Goal: Task Accomplishment & Management: Manage account settings

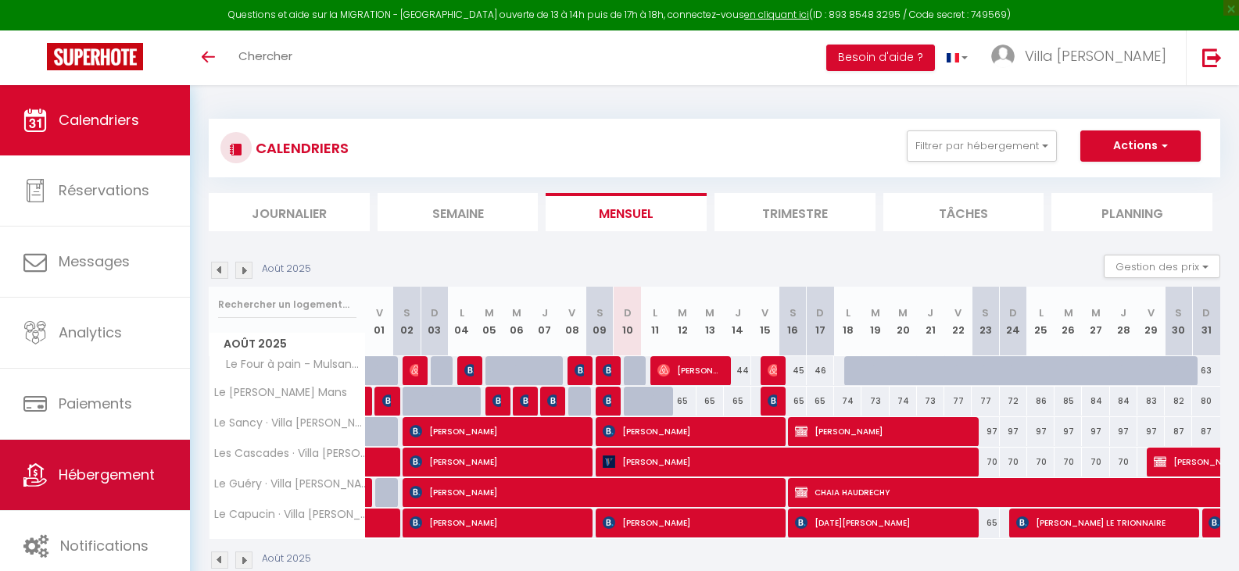
click at [71, 485] on link "Hébergement" at bounding box center [95, 475] width 190 height 70
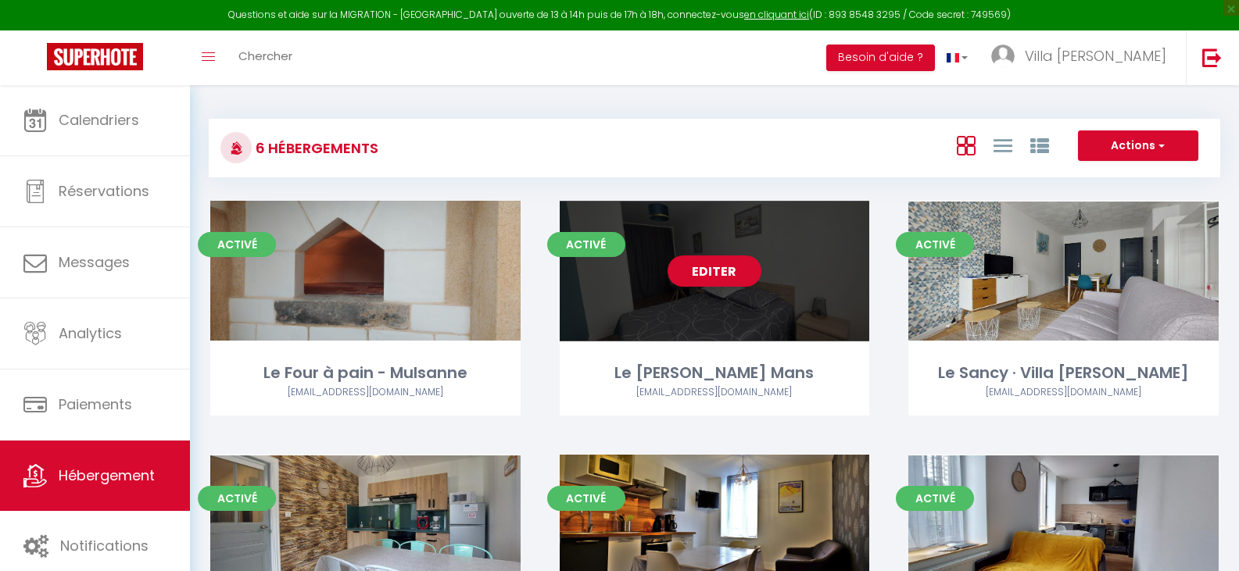
click at [723, 274] on link "Editer" at bounding box center [714, 271] width 94 height 31
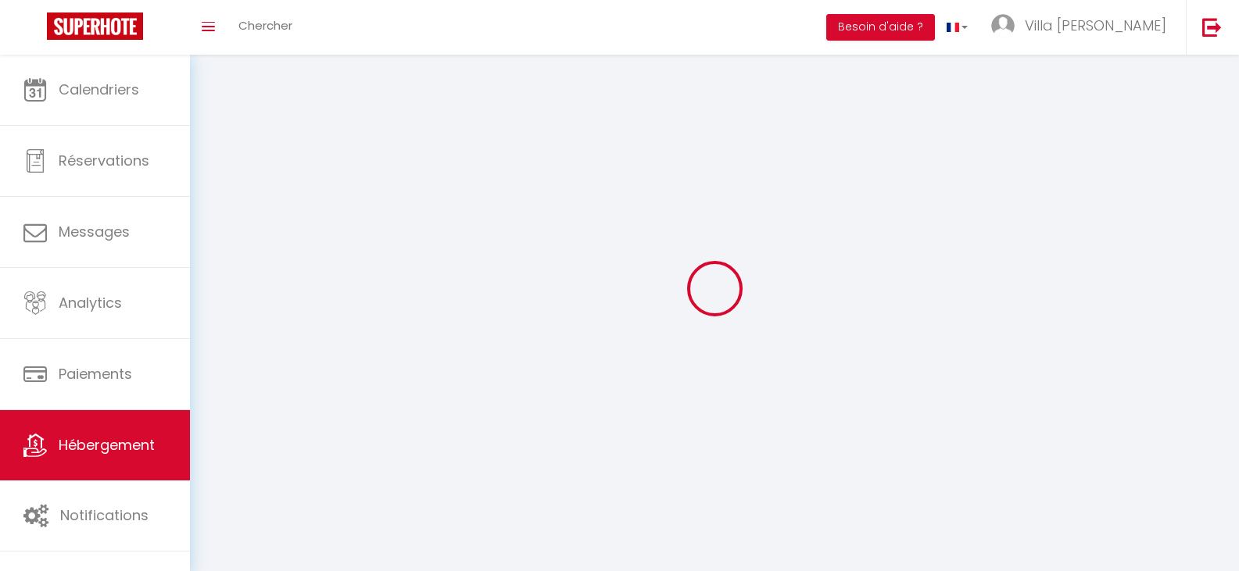
select select
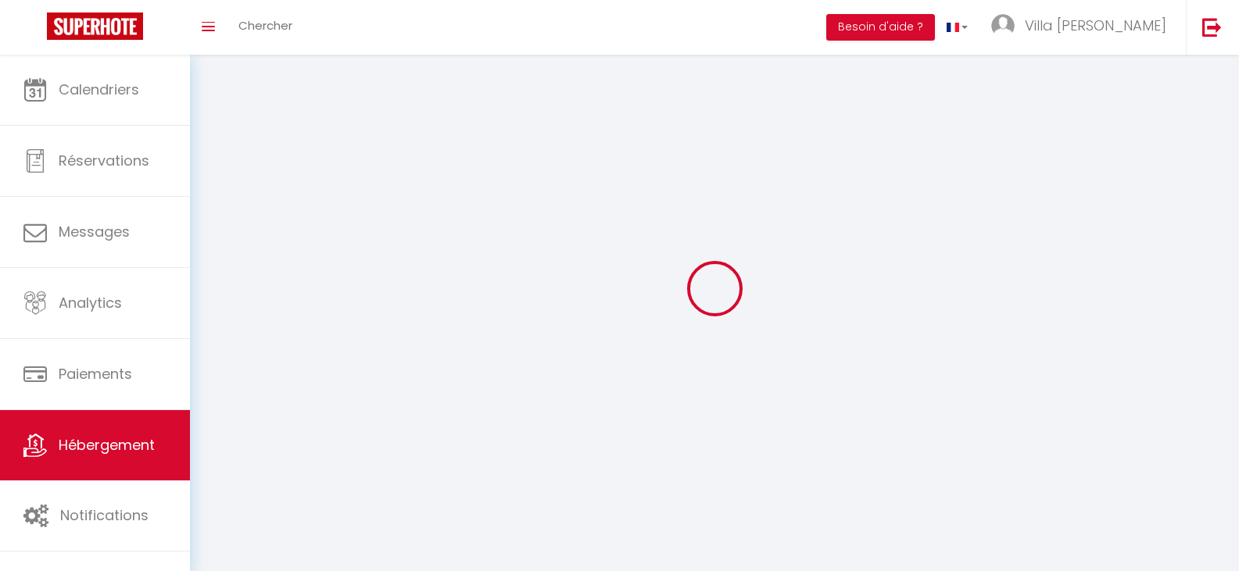
select select
checkbox input "false"
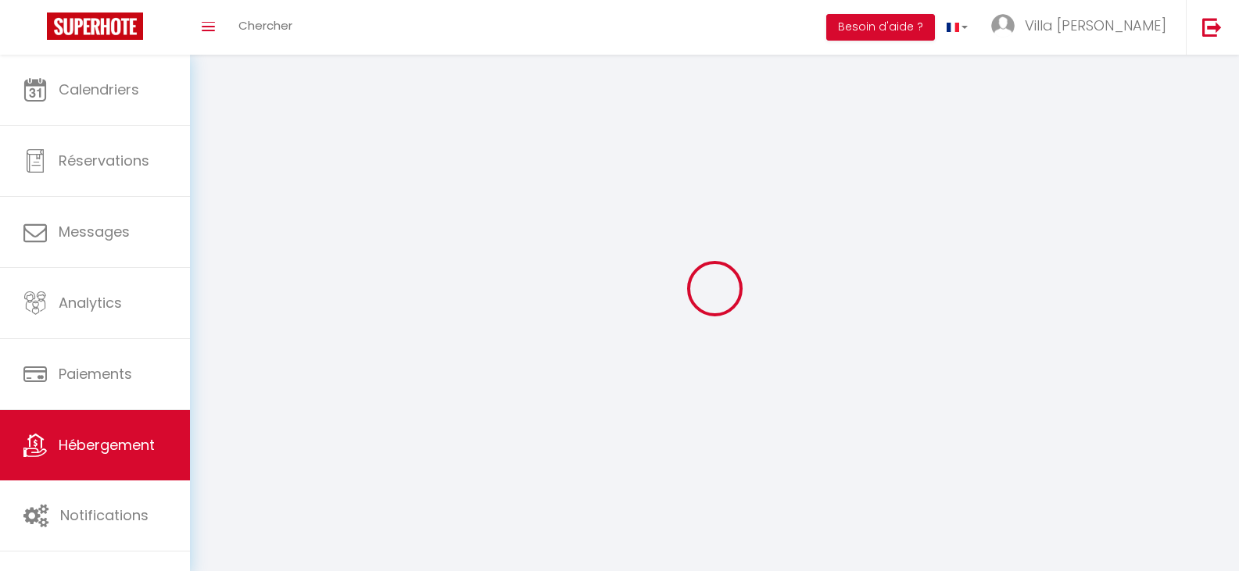
select select
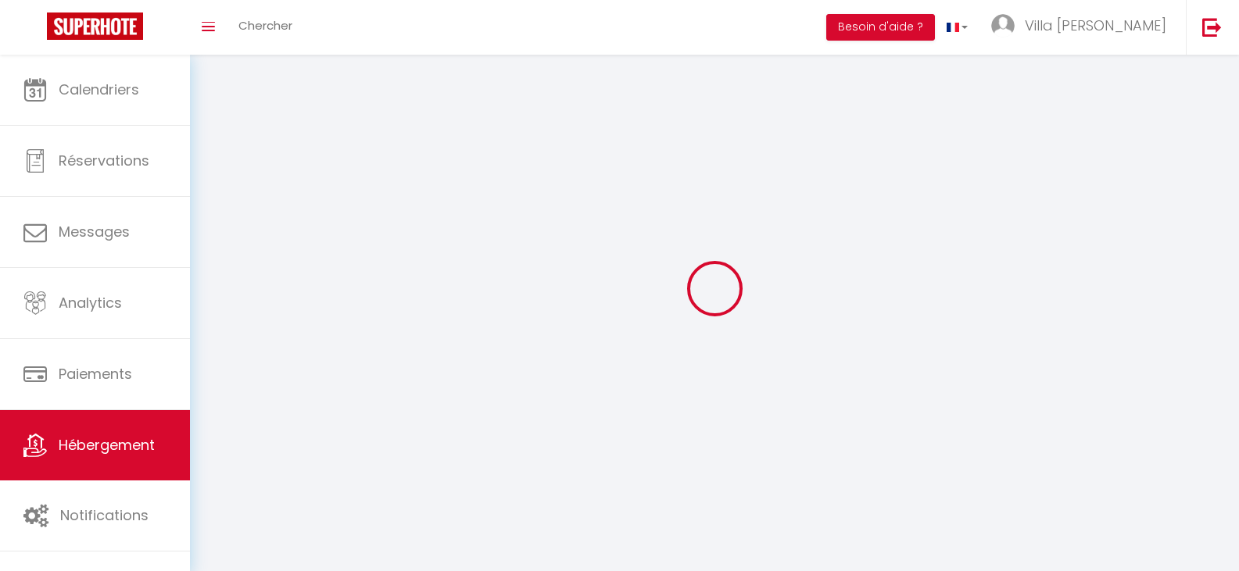
select select
checkbox input "false"
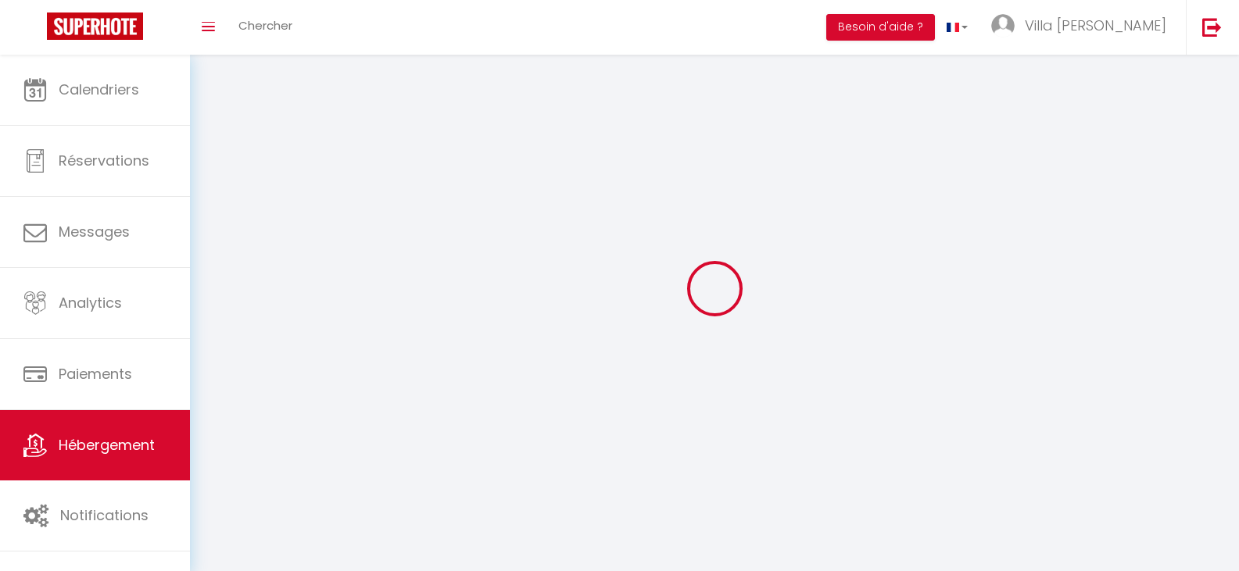
checkbox input "false"
select select
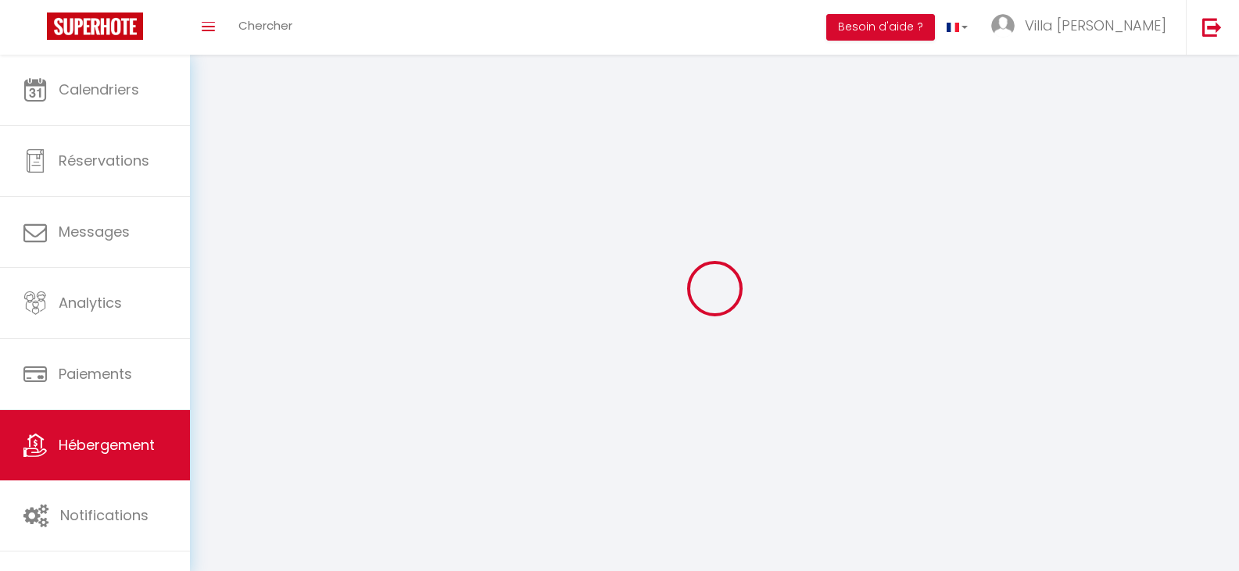
select select
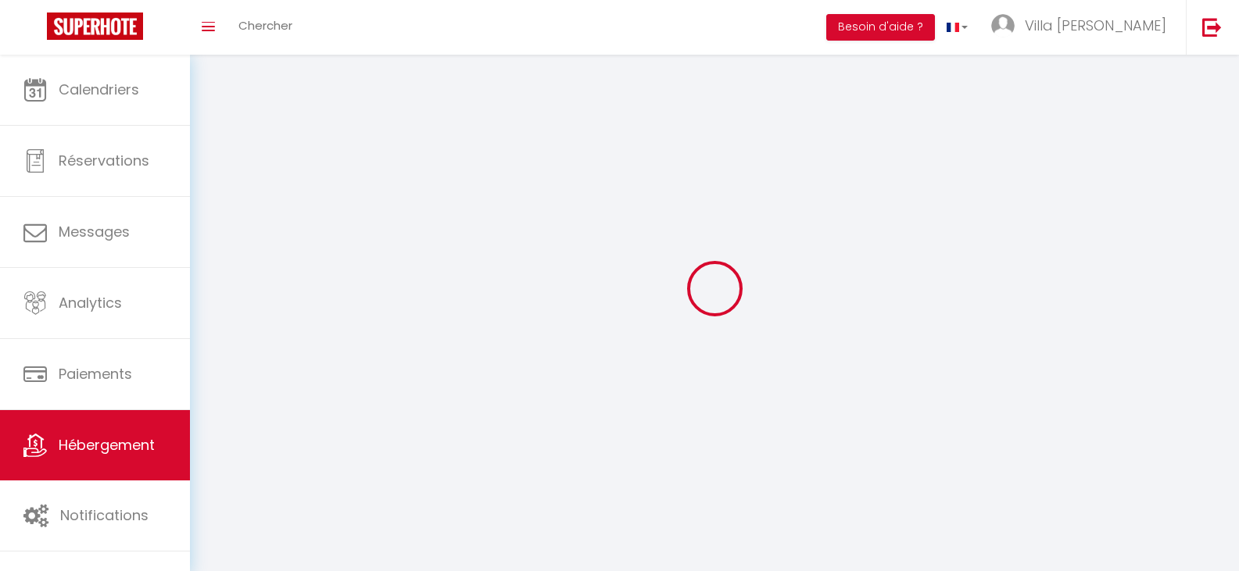
select select
checkbox input "false"
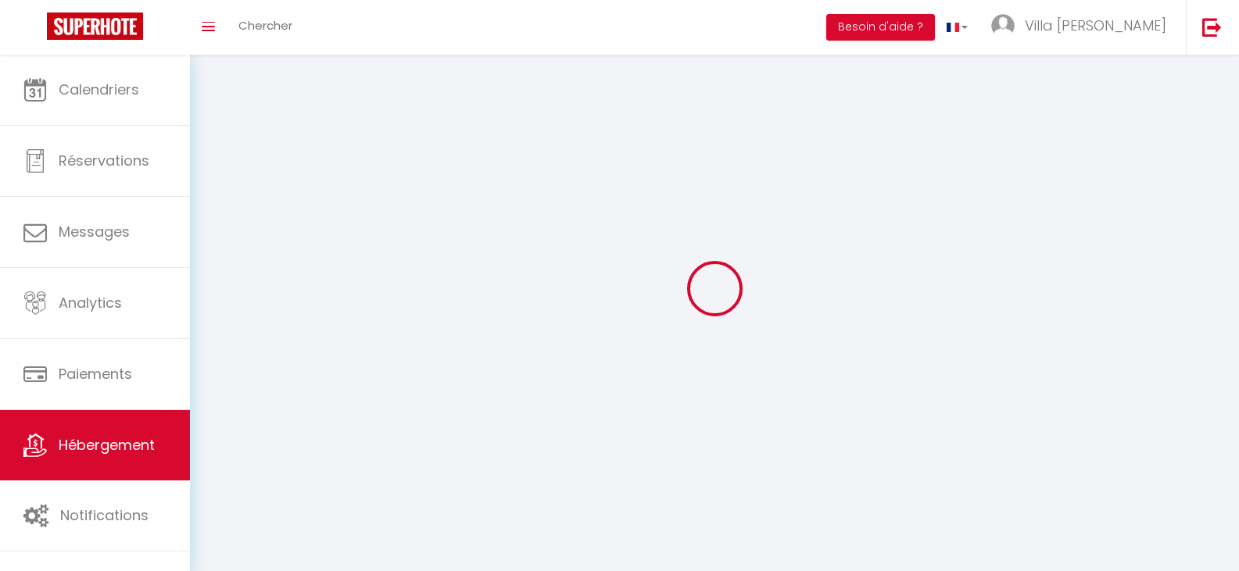
checkbox input "false"
select select
select select "28"
select select
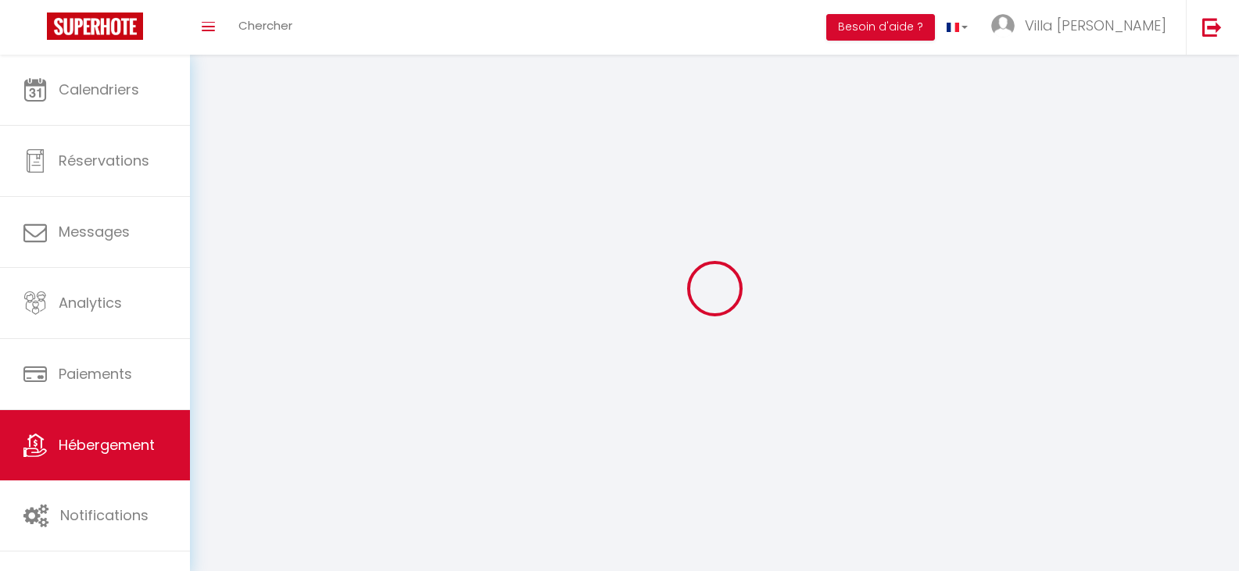
select select
checkbox input "false"
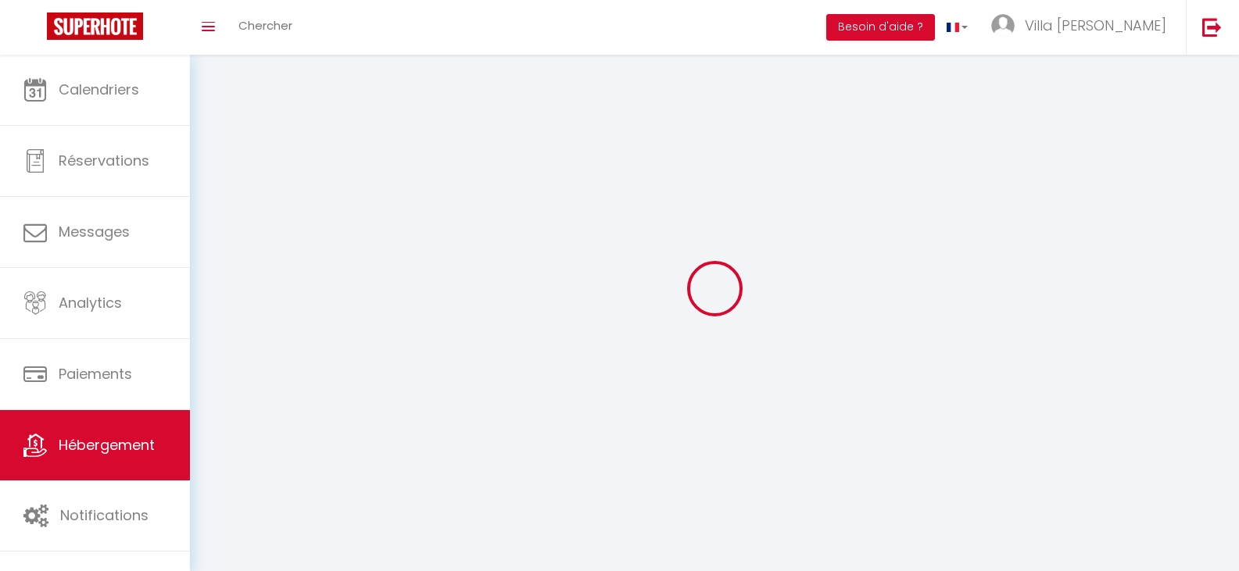
checkbox input "false"
select select
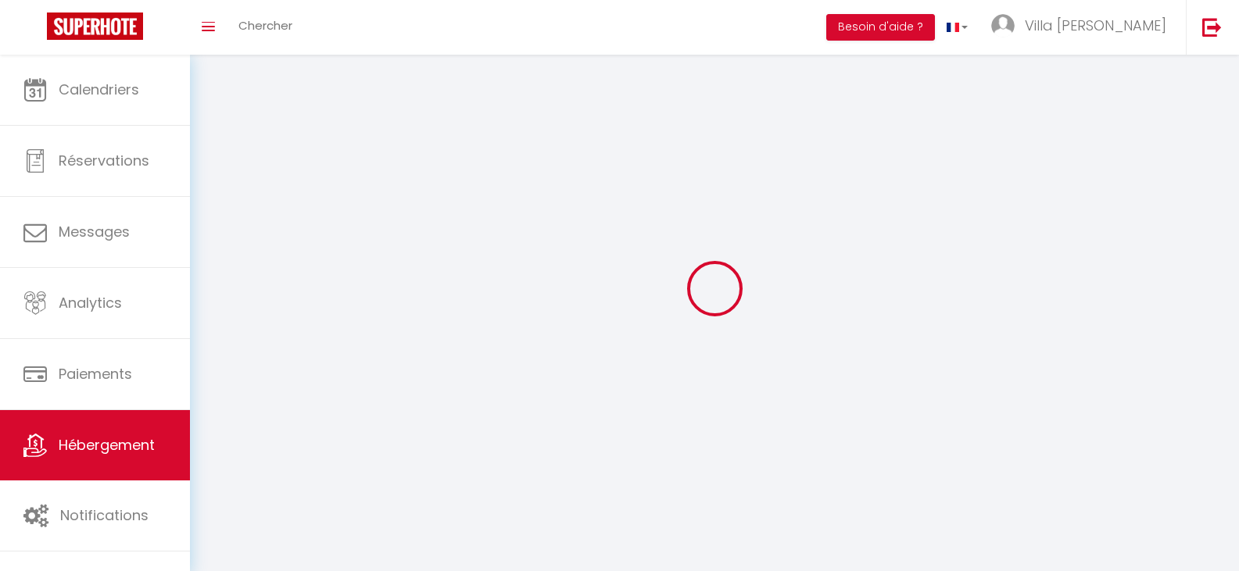
select select
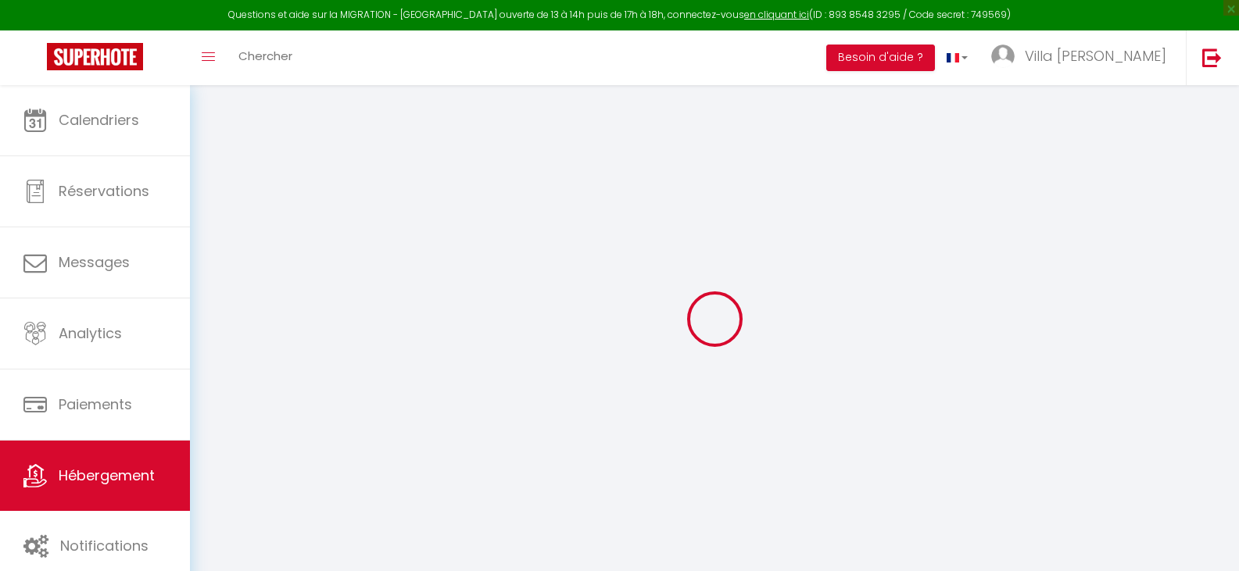
select select
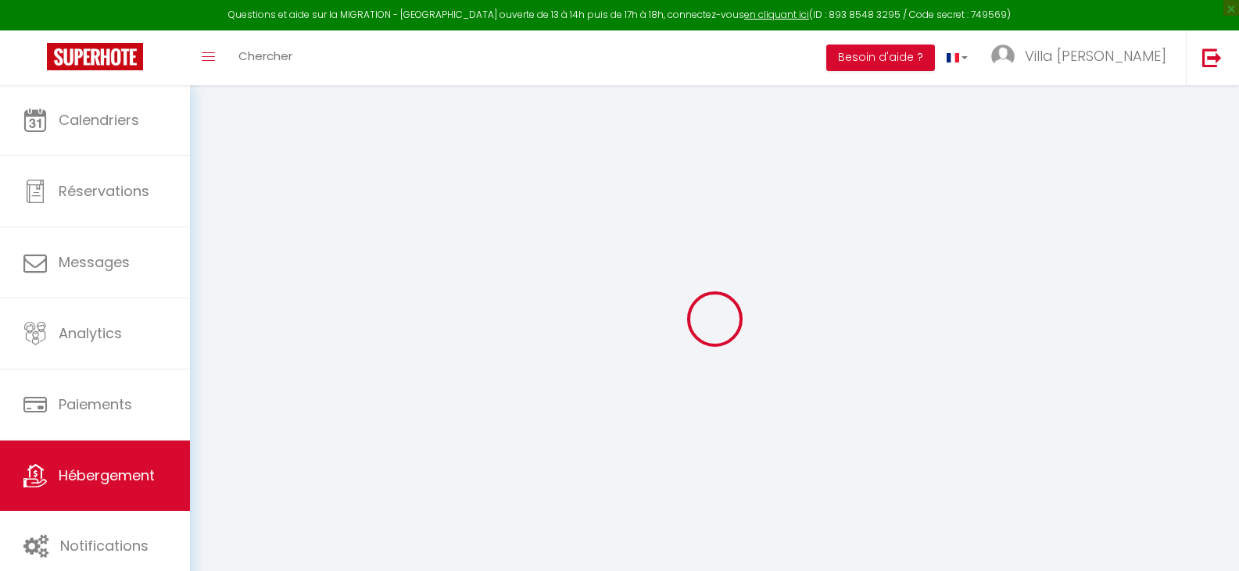
select select
checkbox input "false"
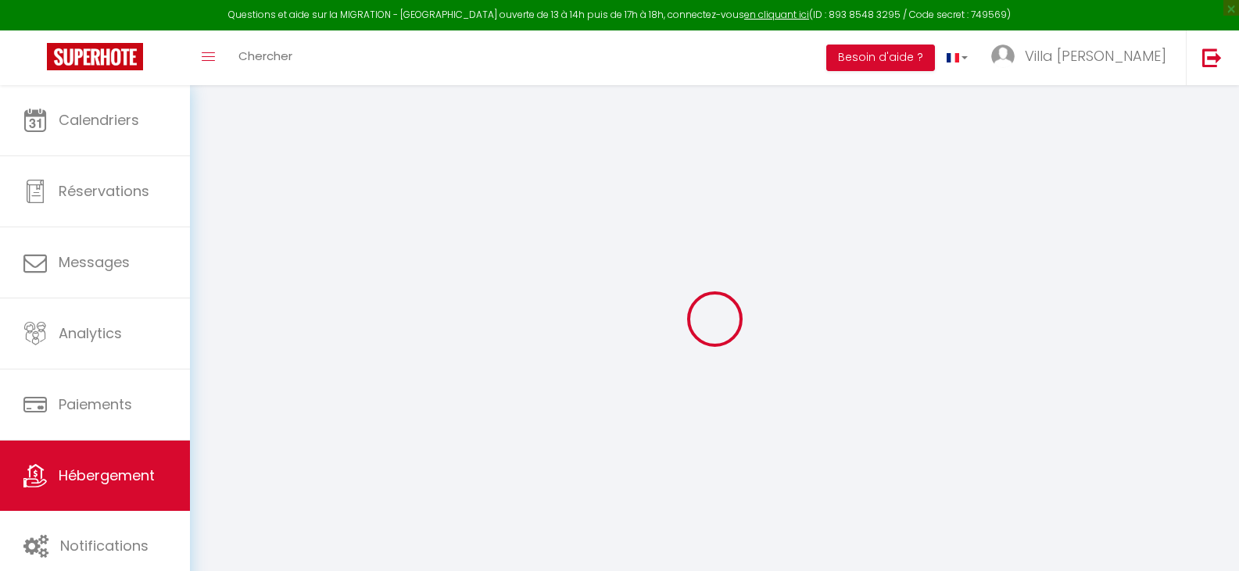
select select
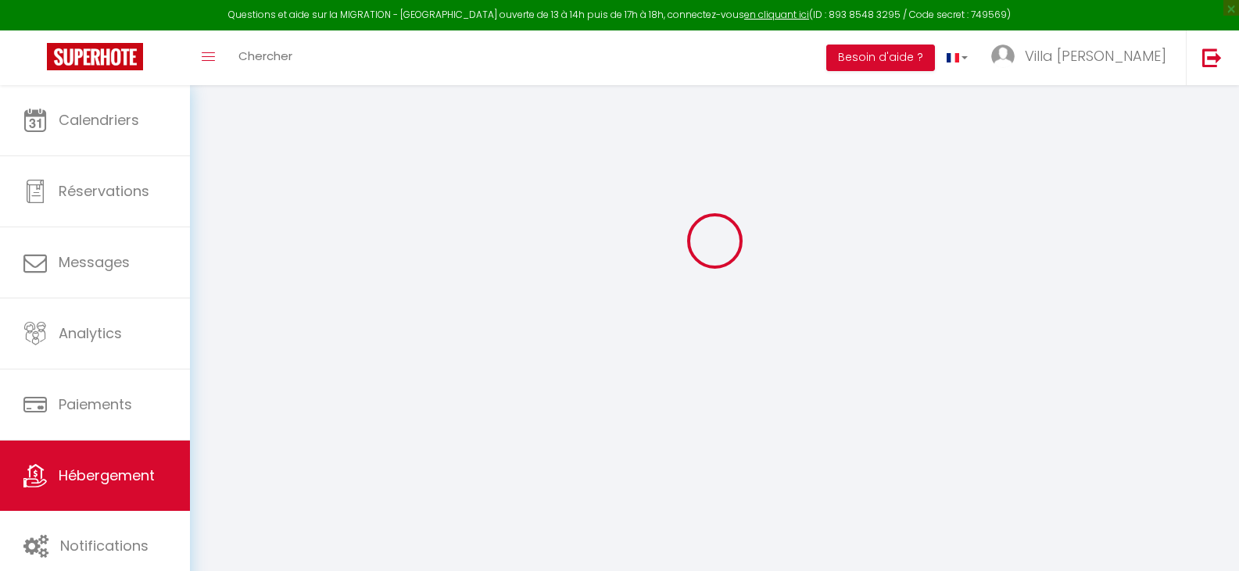
select select
checkbox input "false"
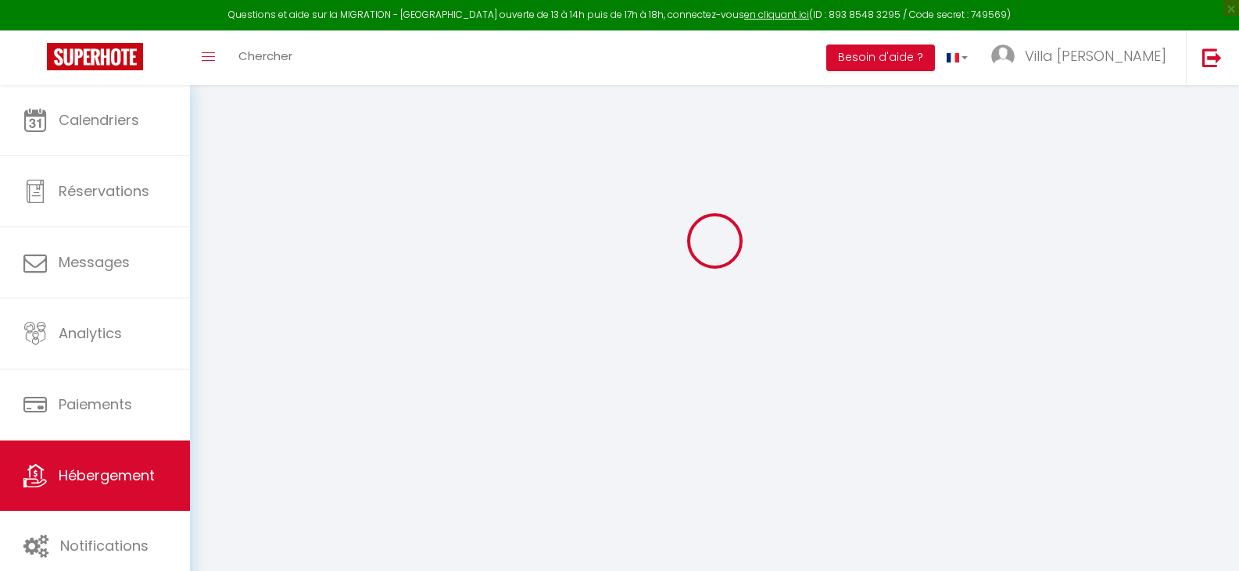
checkbox input "false"
select select
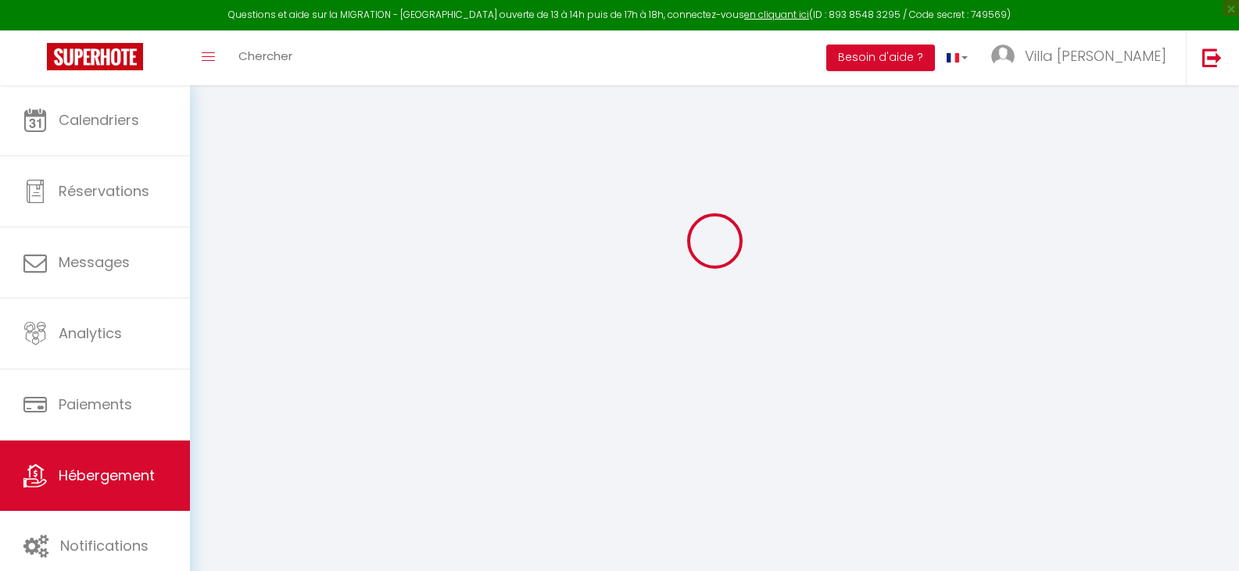
select select
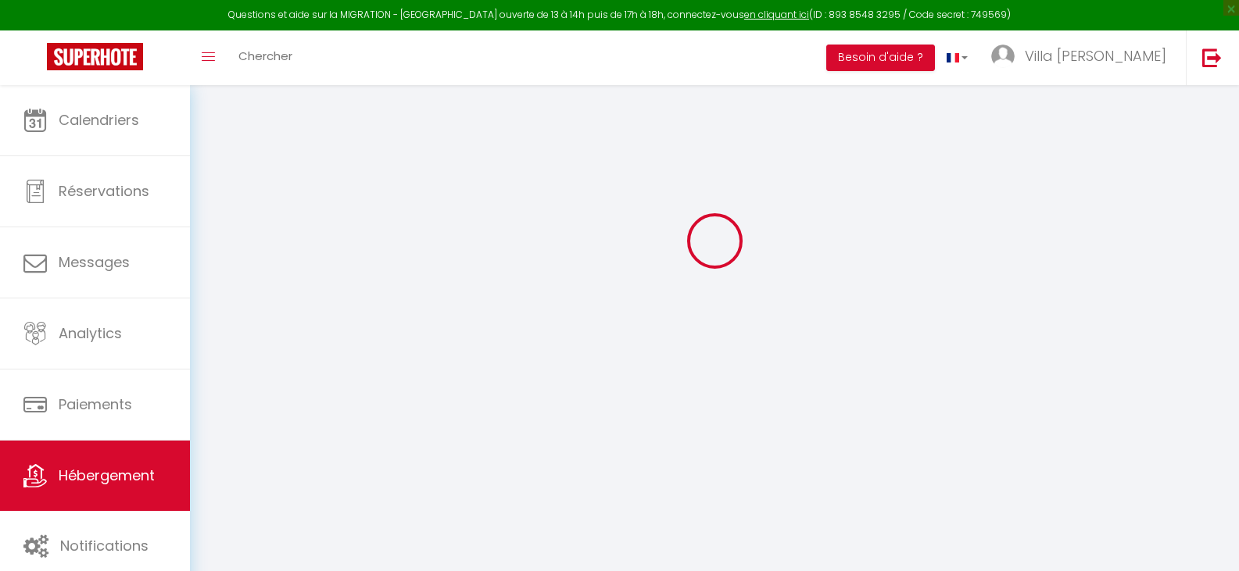
select select
checkbox input "false"
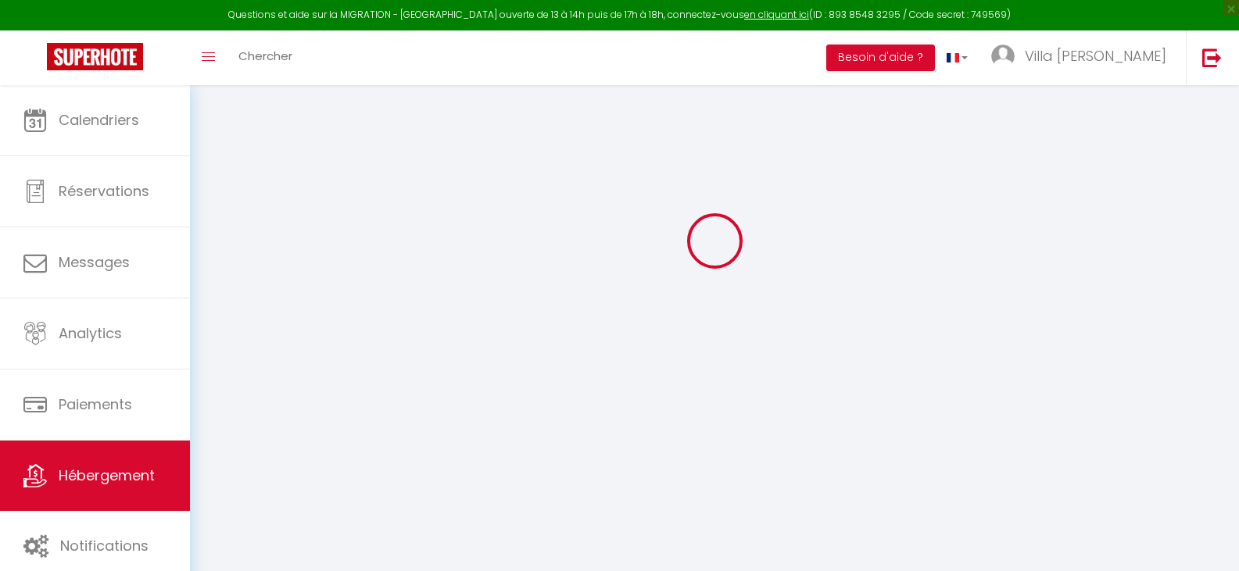
select select
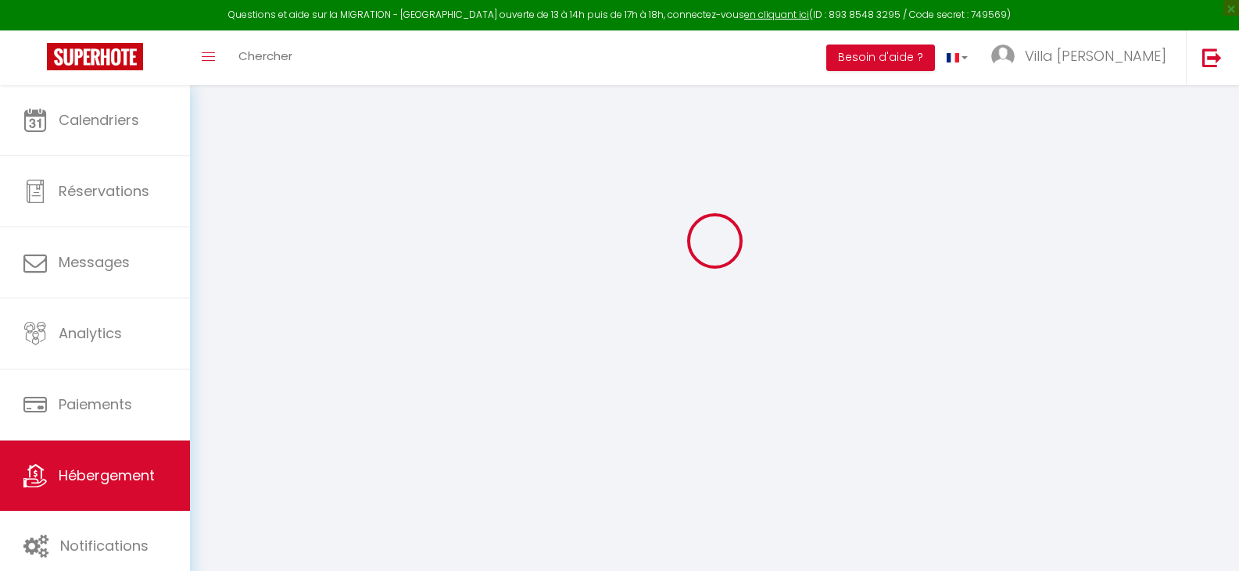
select select
checkbox input "false"
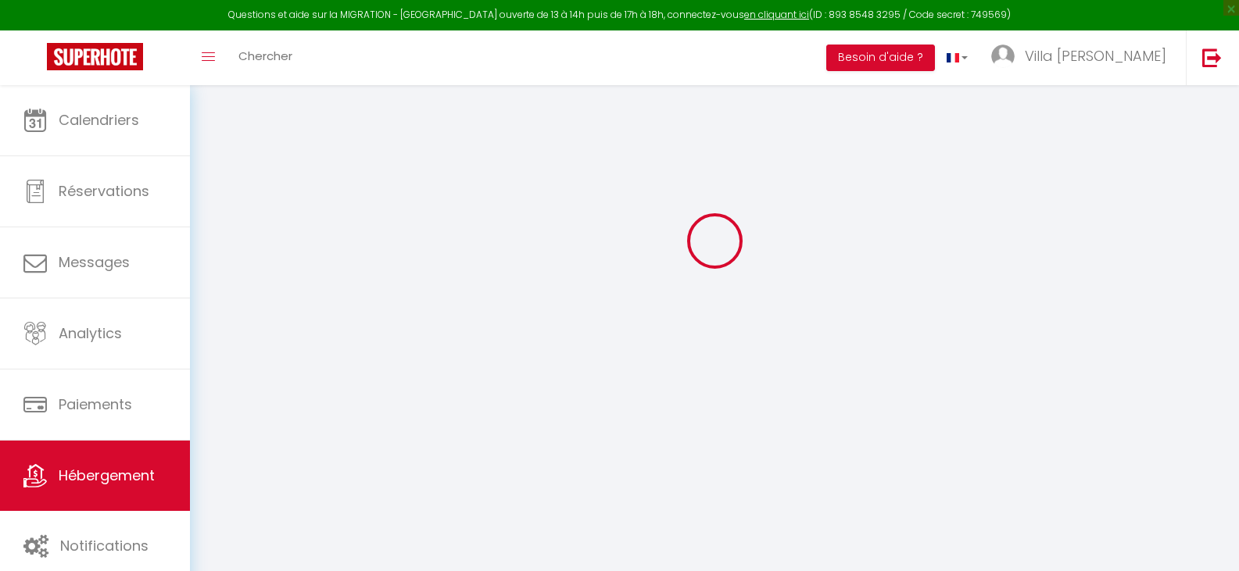
checkbox input "false"
select select
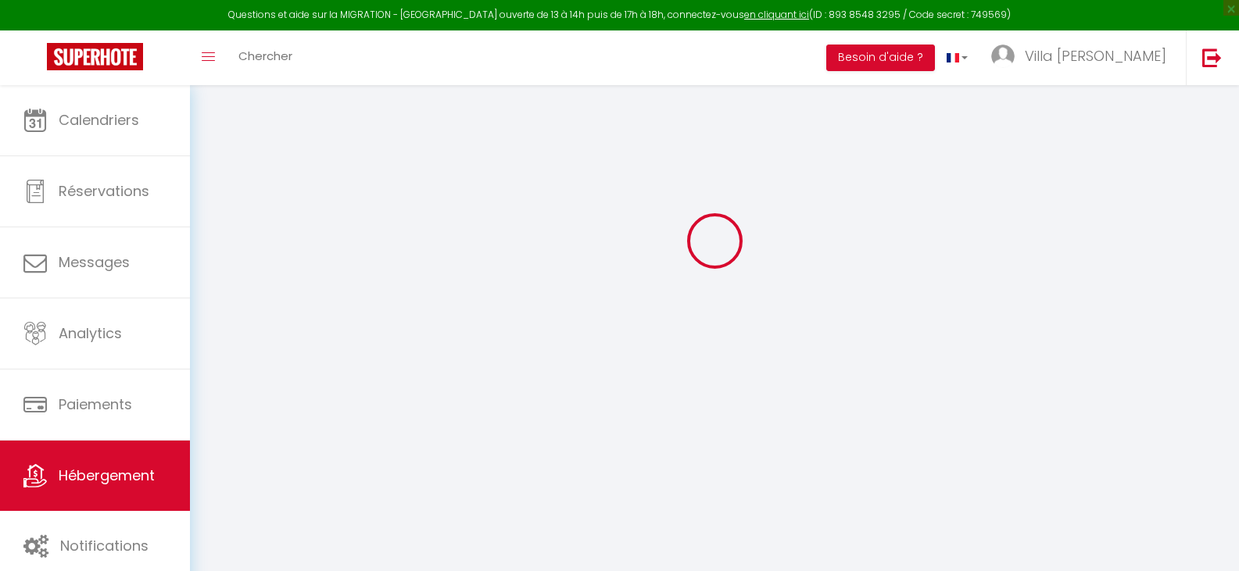
select select
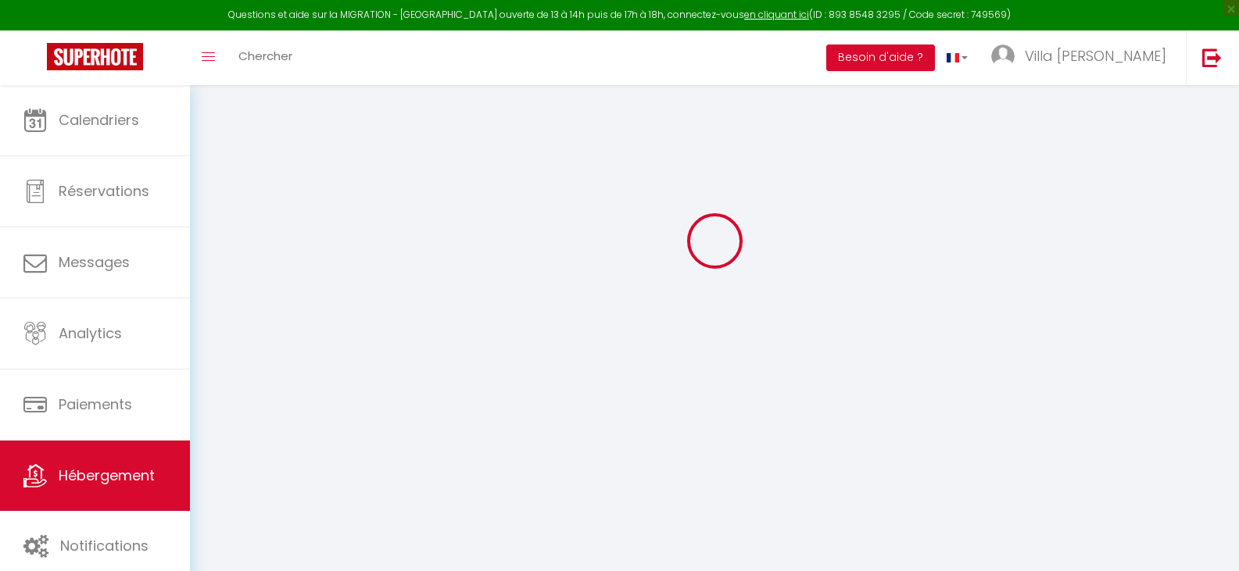
checkbox input "false"
select select
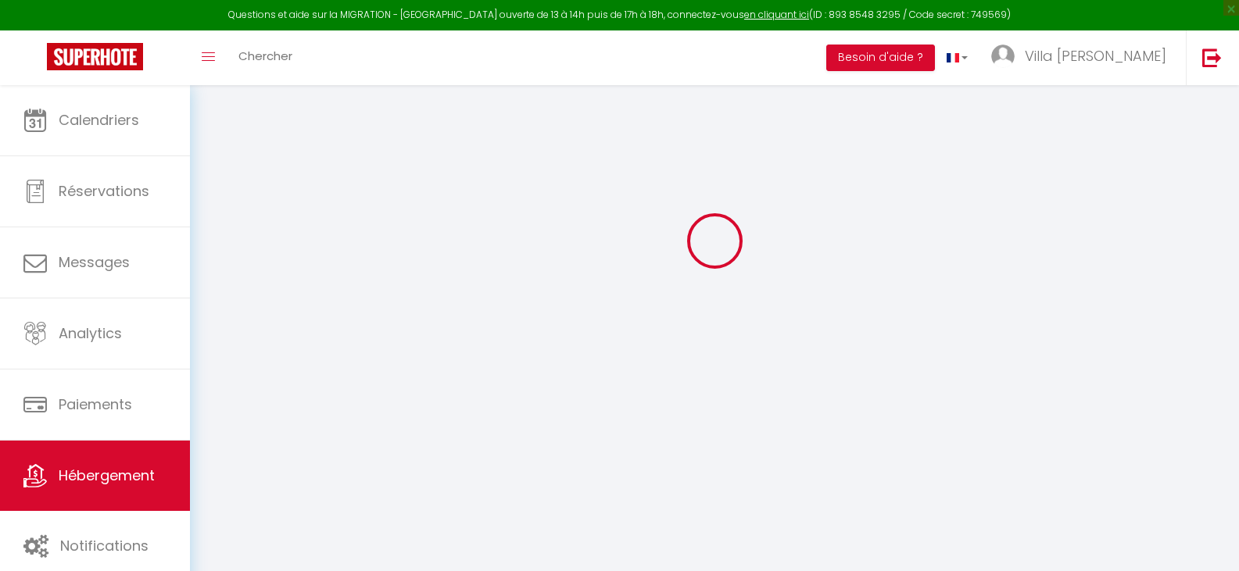
select select
type input "Le [PERSON_NAME] Mans"
type input "[PERSON_NAME] et [PERSON_NAME]"
type input "SCI BP"
type input "Chemin de la brosse"
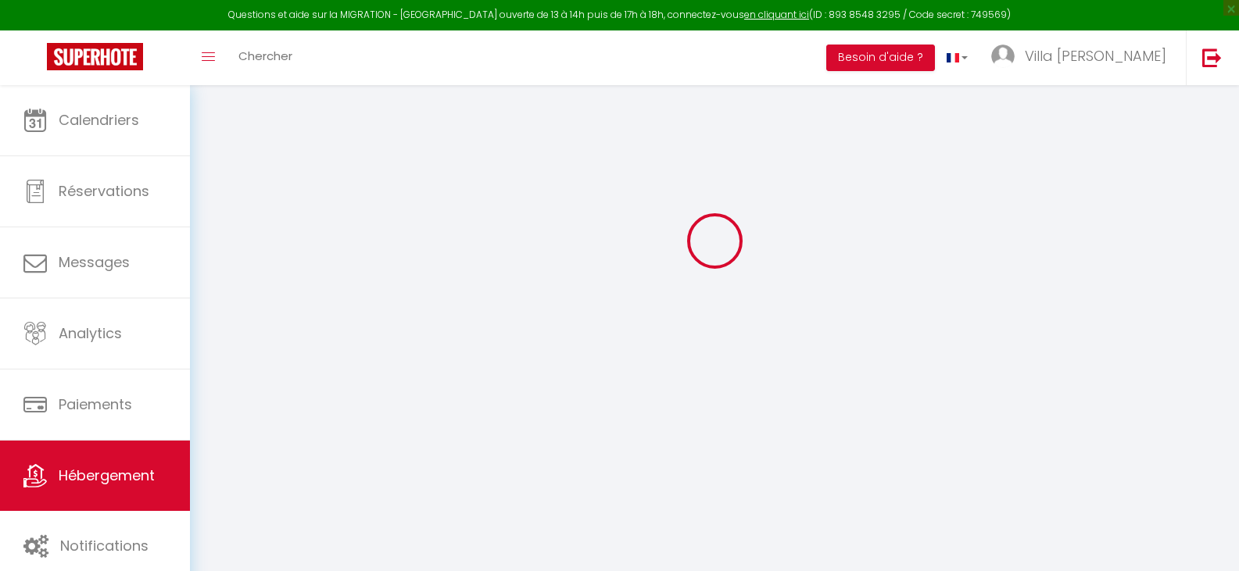
type input "72230"
type input "Mulsanne"
select select "houses"
select select
select select "6"
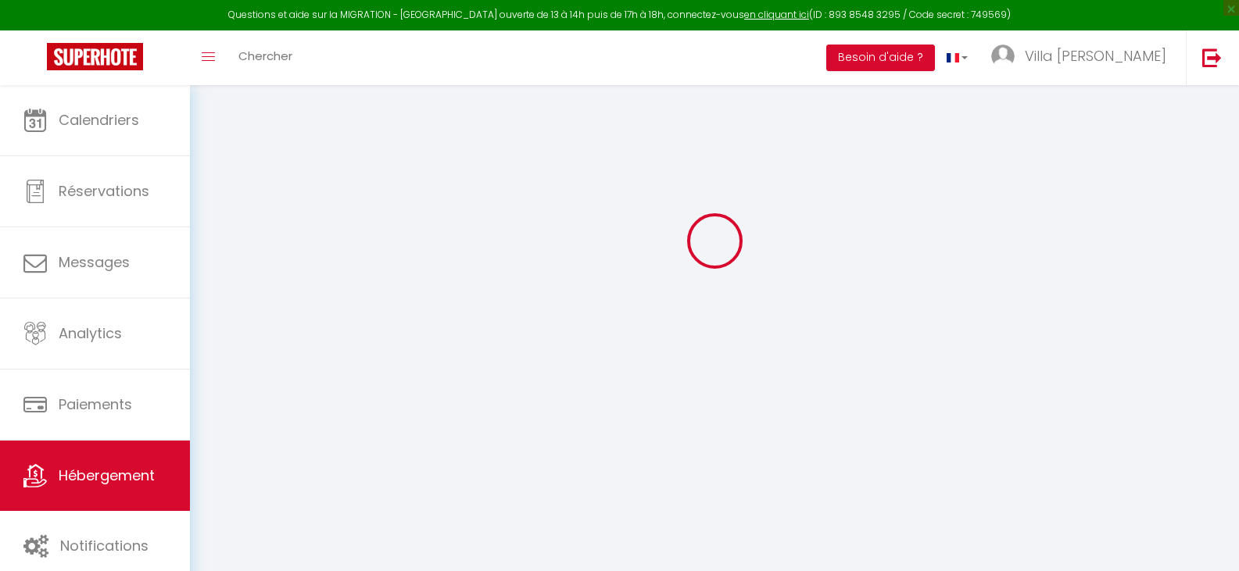
select select "4"
select select "2"
type input "40"
type input "10"
type input "35"
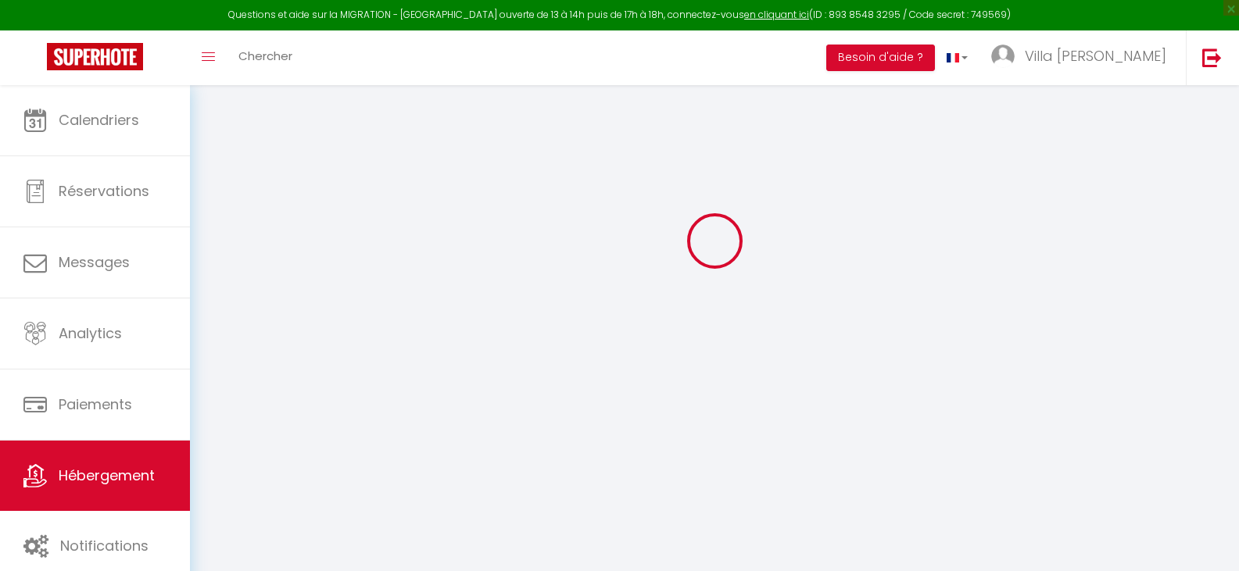
type input "0.88"
type input "500"
select select
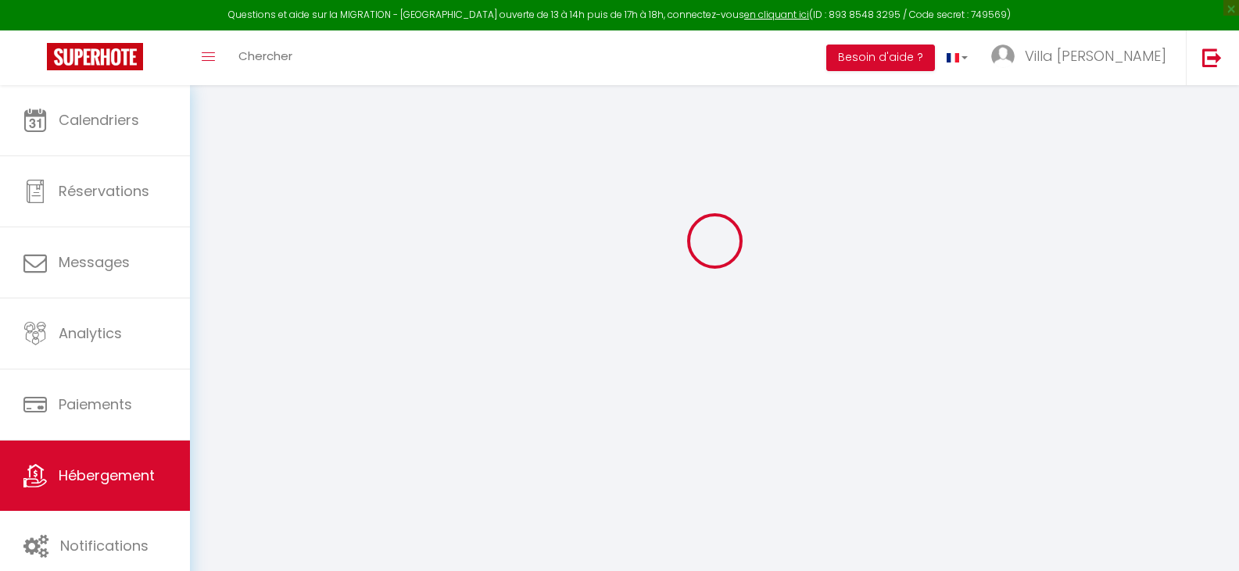
select select
type input "[STREET_ADDRESS][PERSON_NAME]"
type input "72100"
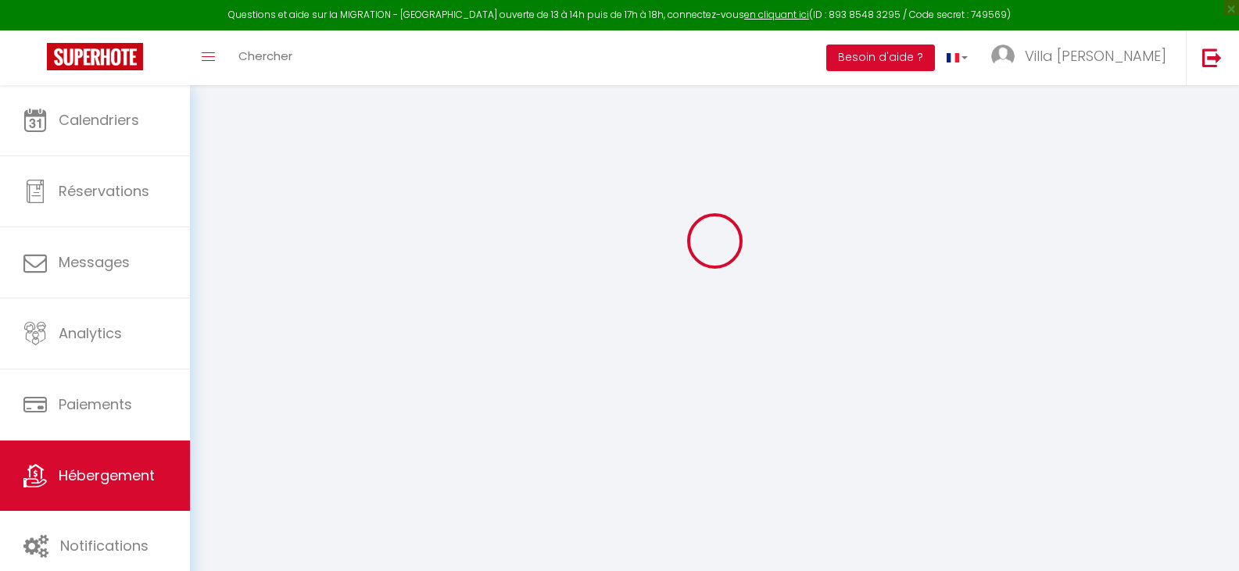
type input "Le Mans"
type input "[EMAIL_ADDRESS][DOMAIN_NAME]"
select select "2923"
checkbox input "false"
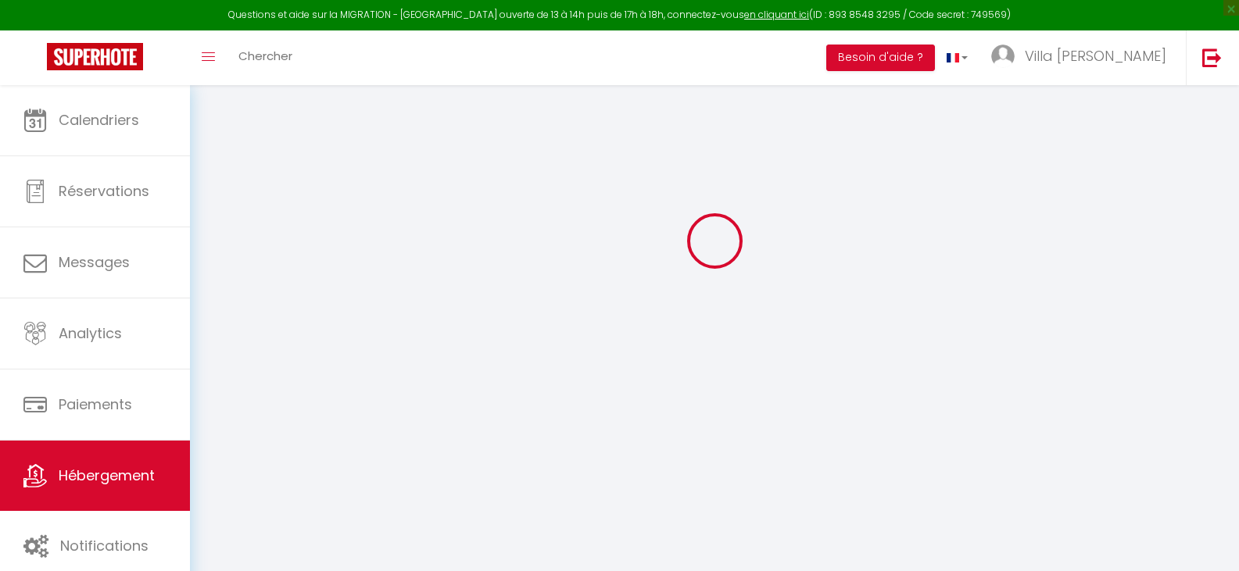
checkbox input "false"
select select "50792"
type input "35"
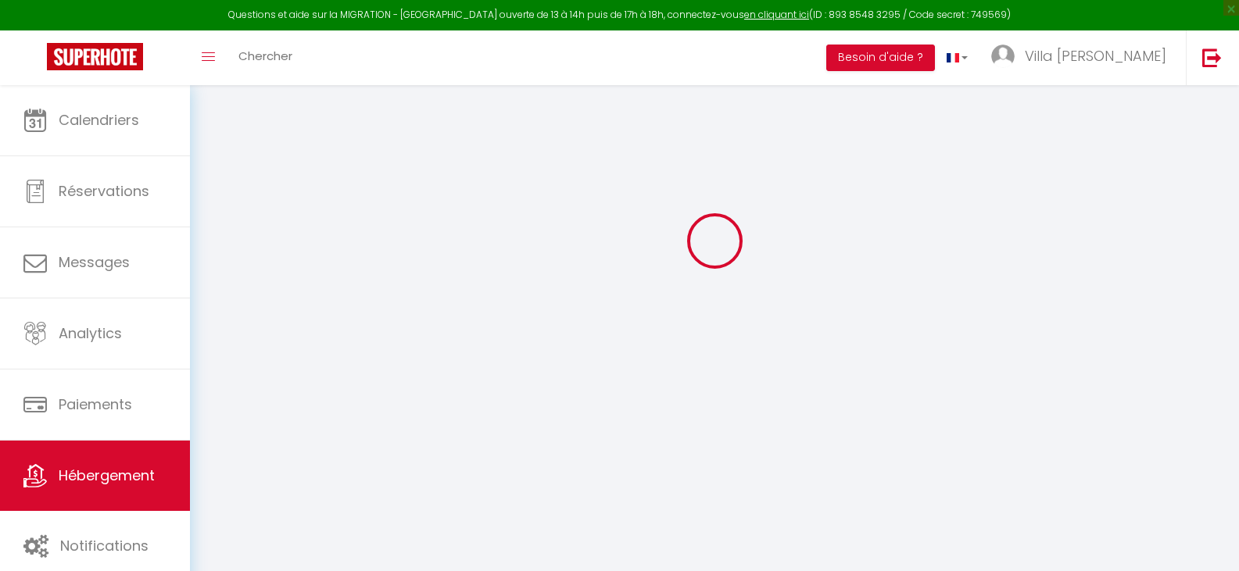
type input "0"
select select
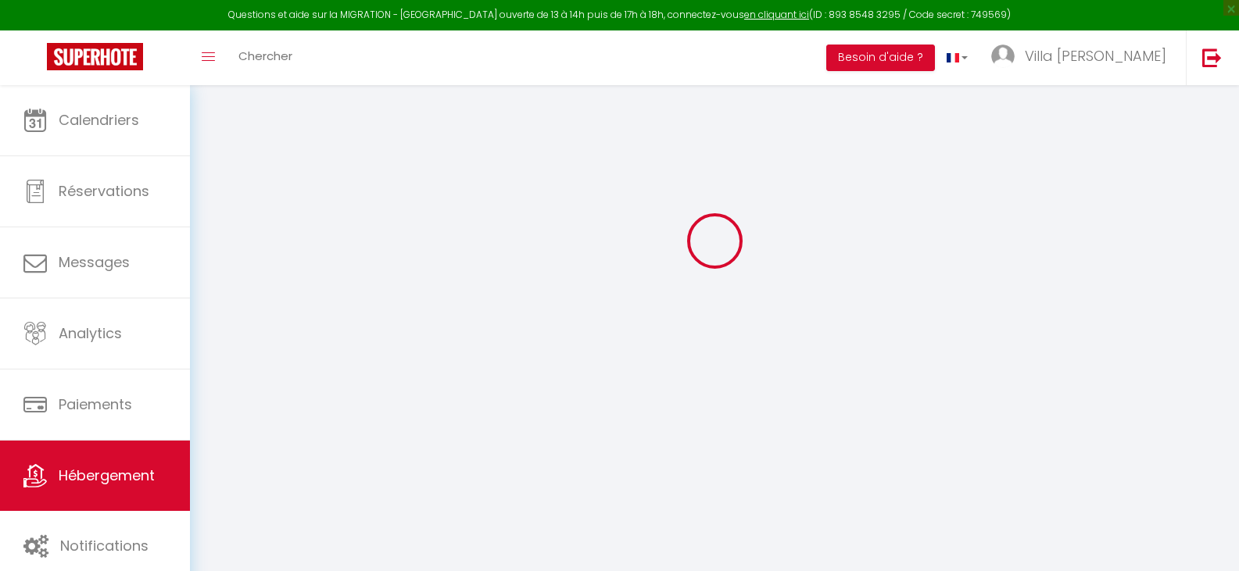
select select
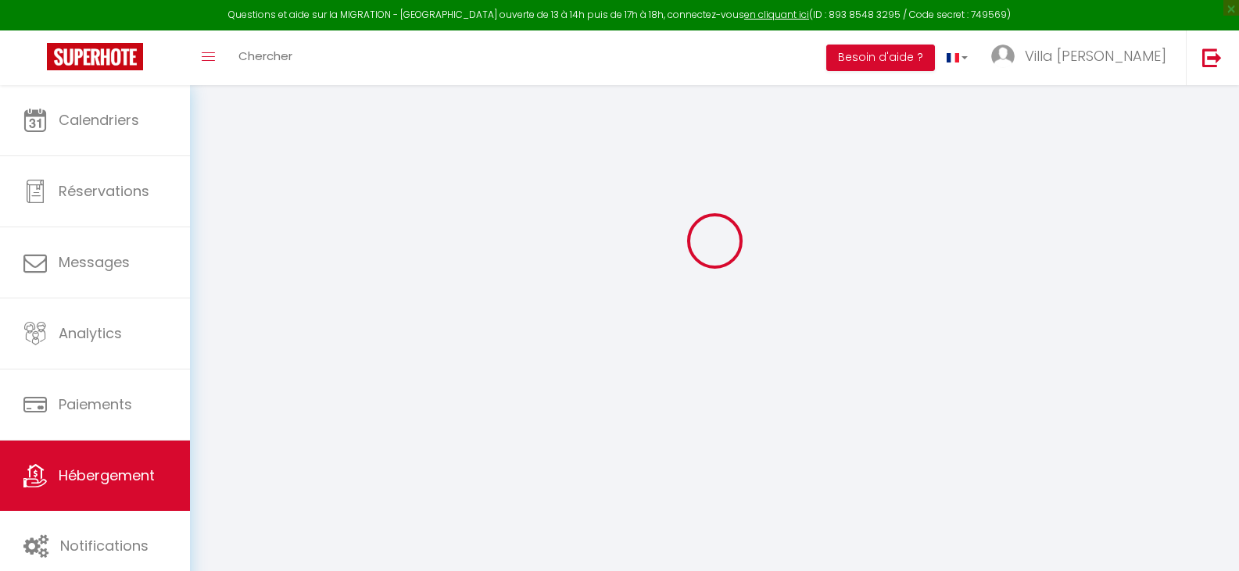
checkbox input "false"
select select
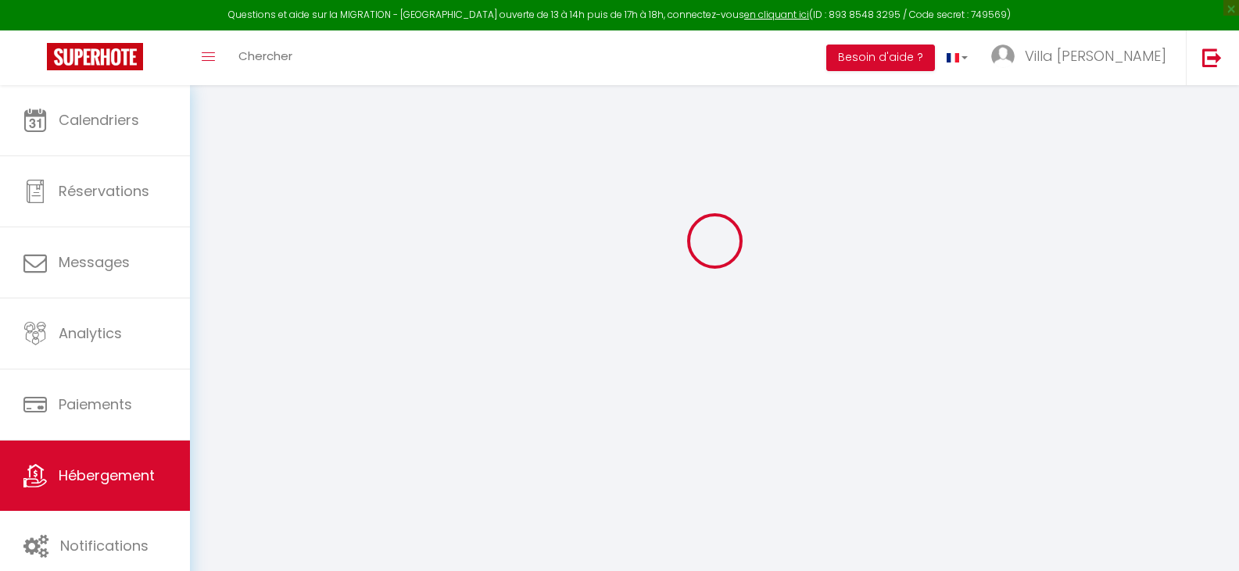
select select
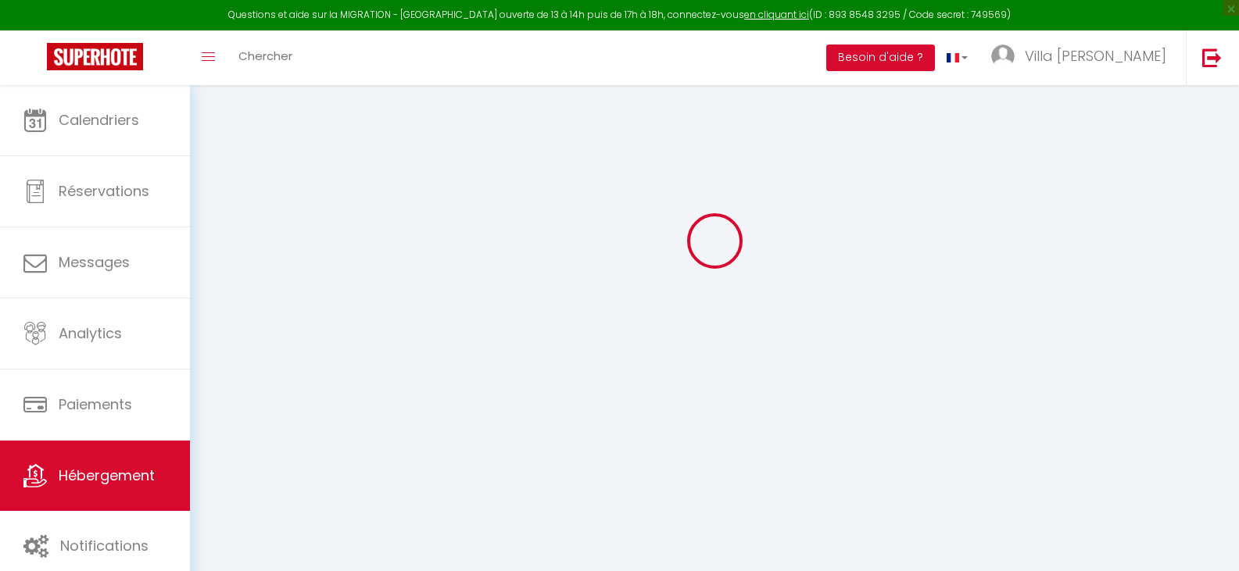
select select
checkbox input "false"
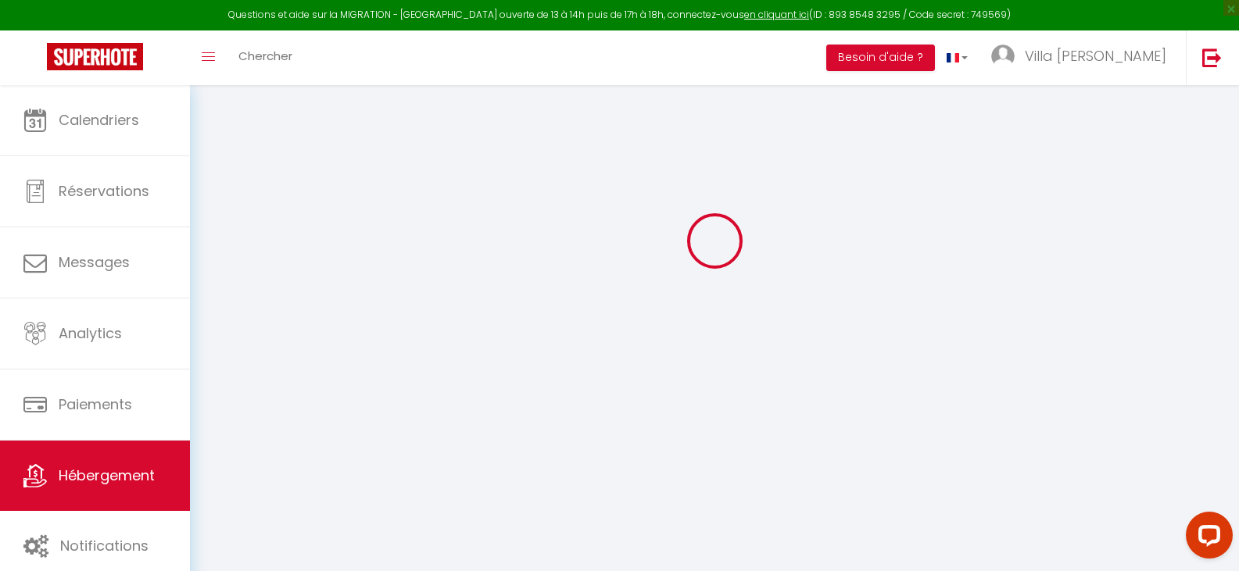
scroll to position [0, 0]
select select
checkbox input "false"
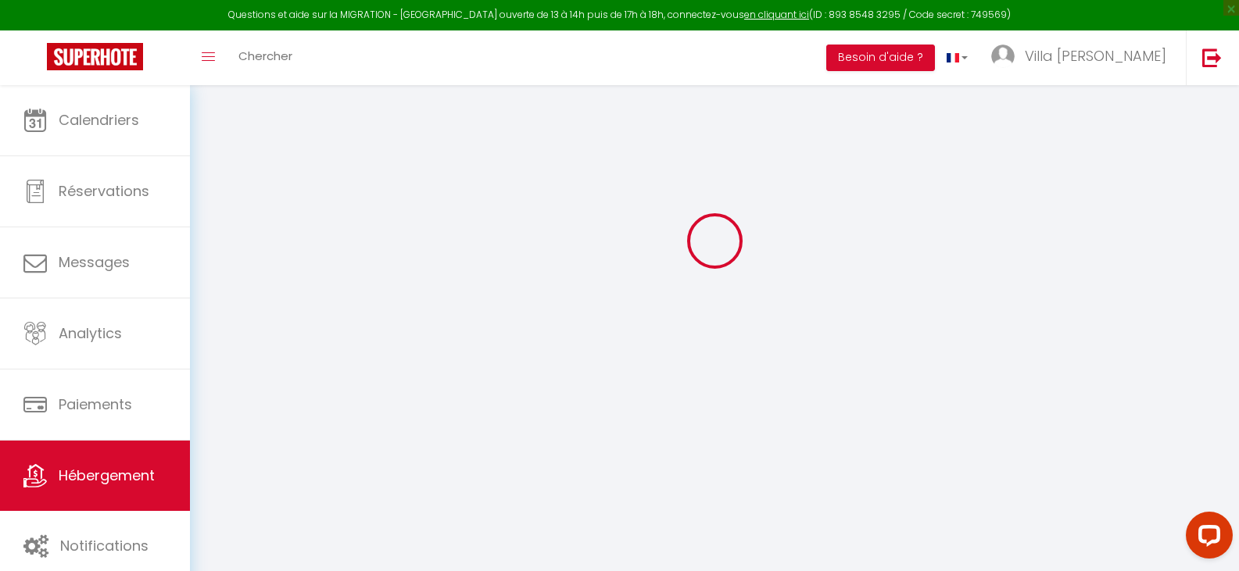
checkbox input "false"
select select "15:00"
select select "18:00"
select select "10:00"
select select "30"
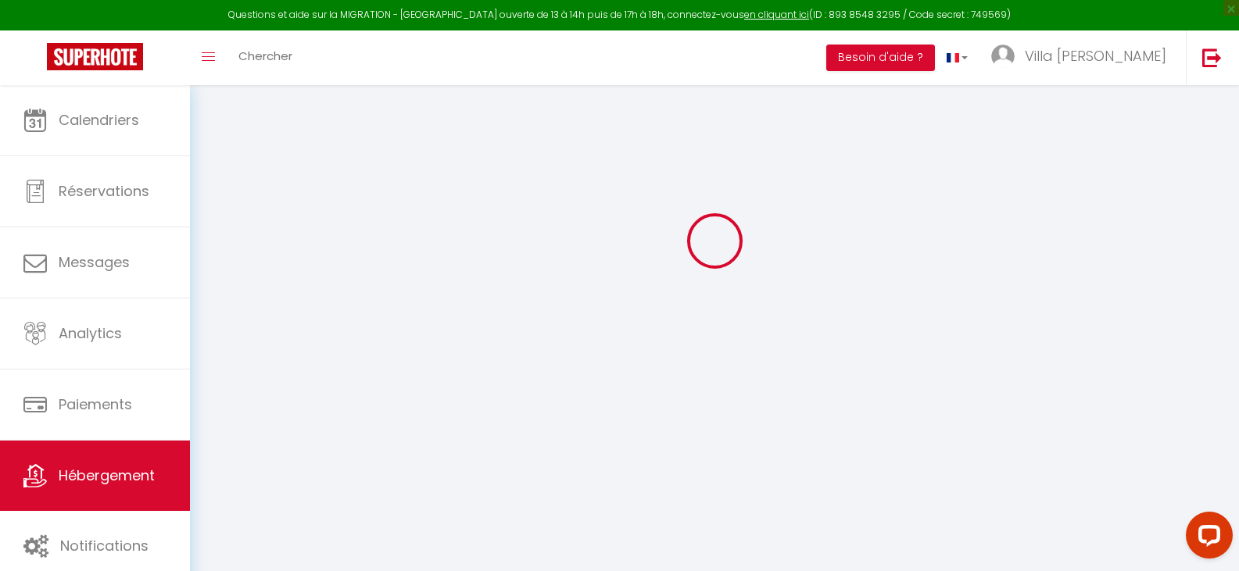
select select "120"
select select "12:00"
select select
checkbox input "false"
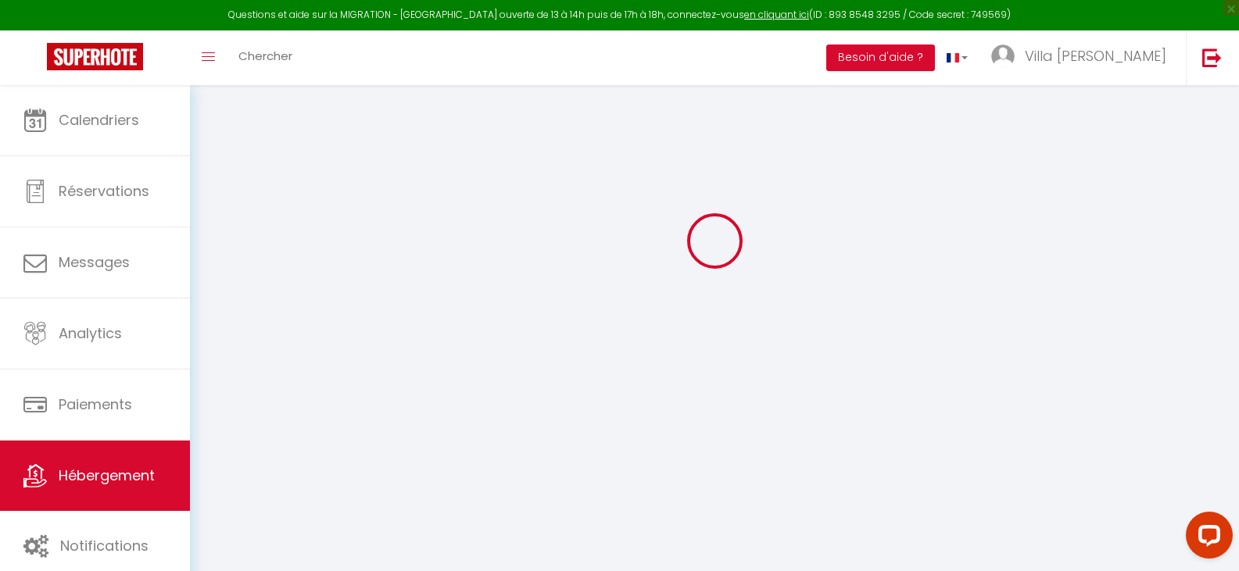
checkbox input "false"
select select
checkbox input "false"
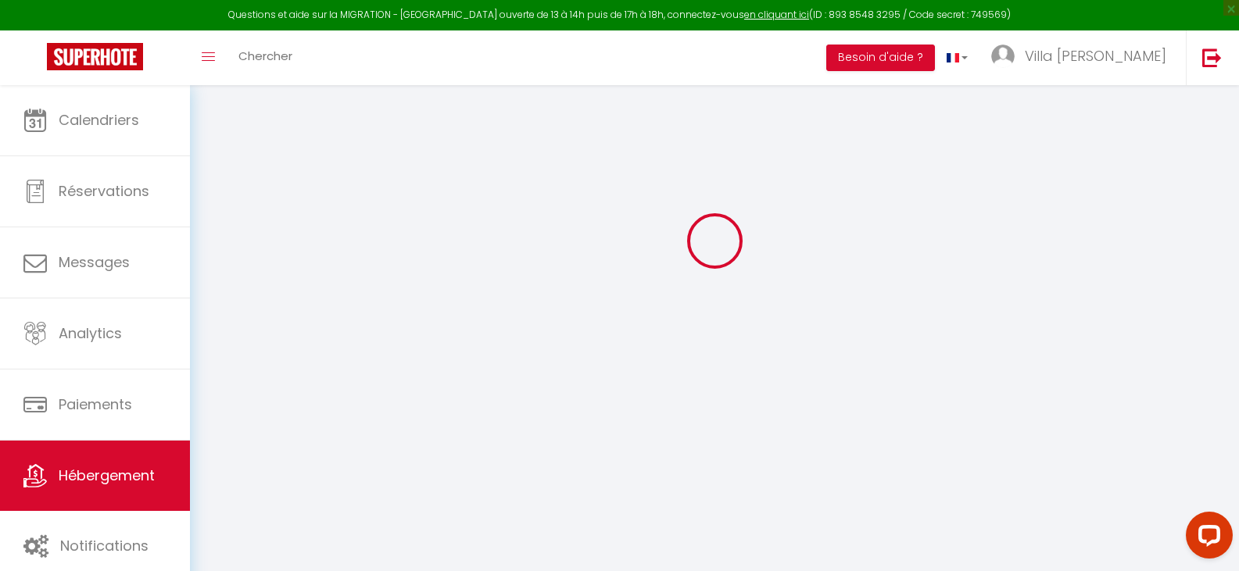
checkbox input "false"
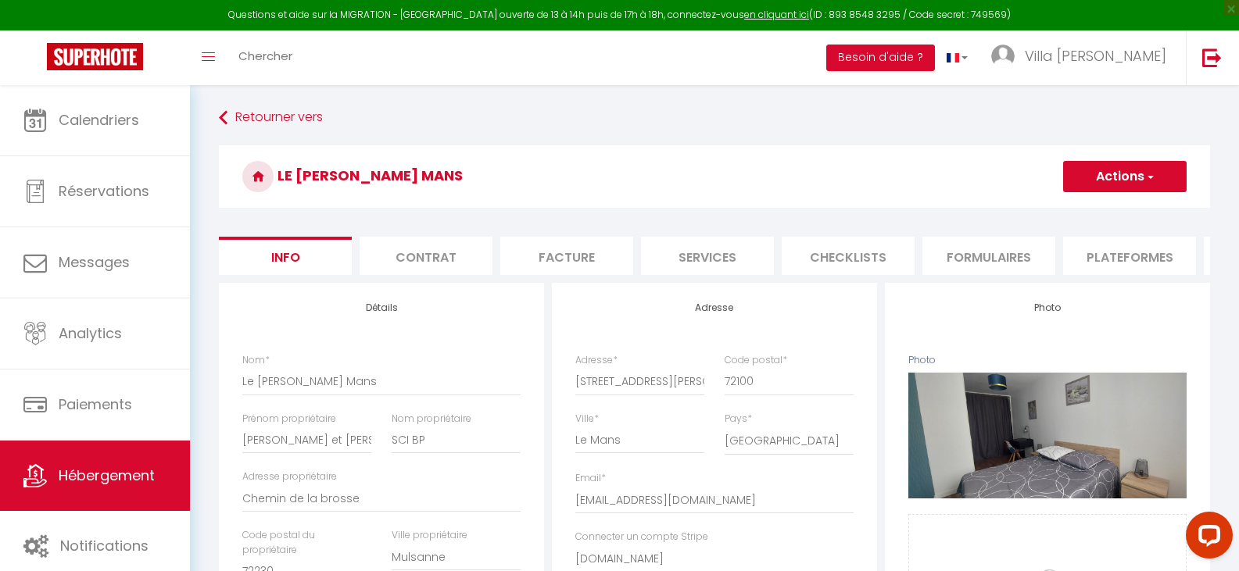
click at [1096, 256] on li "Plateformes" at bounding box center [1129, 256] width 133 height 38
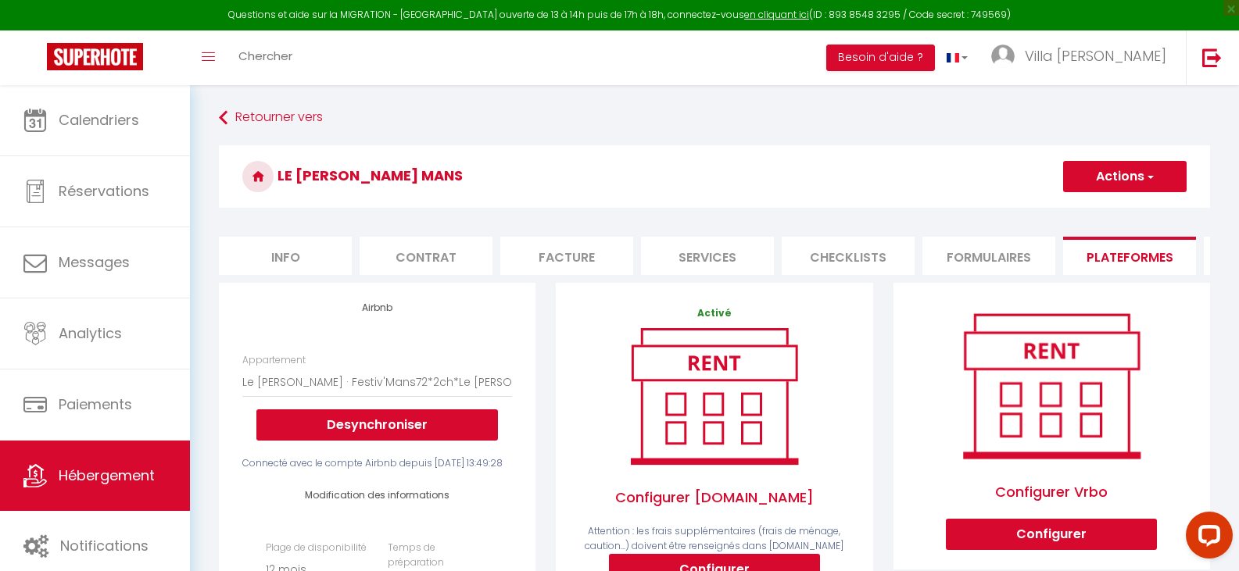
click at [289, 264] on li "Info" at bounding box center [285, 256] width 133 height 38
select select
checkbox input "false"
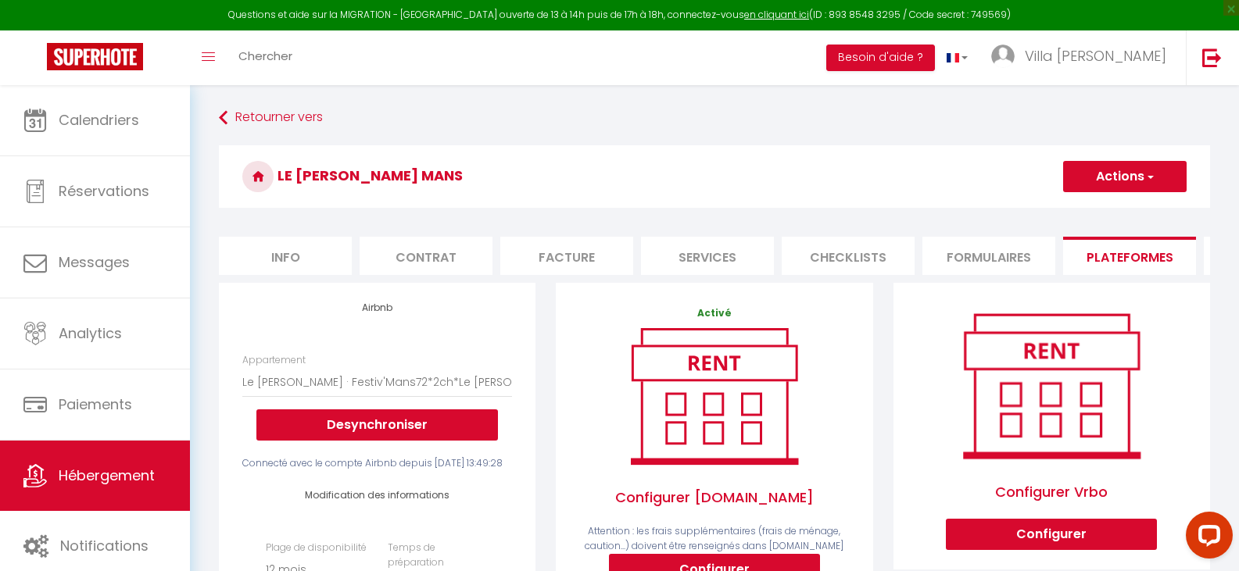
checkbox input "false"
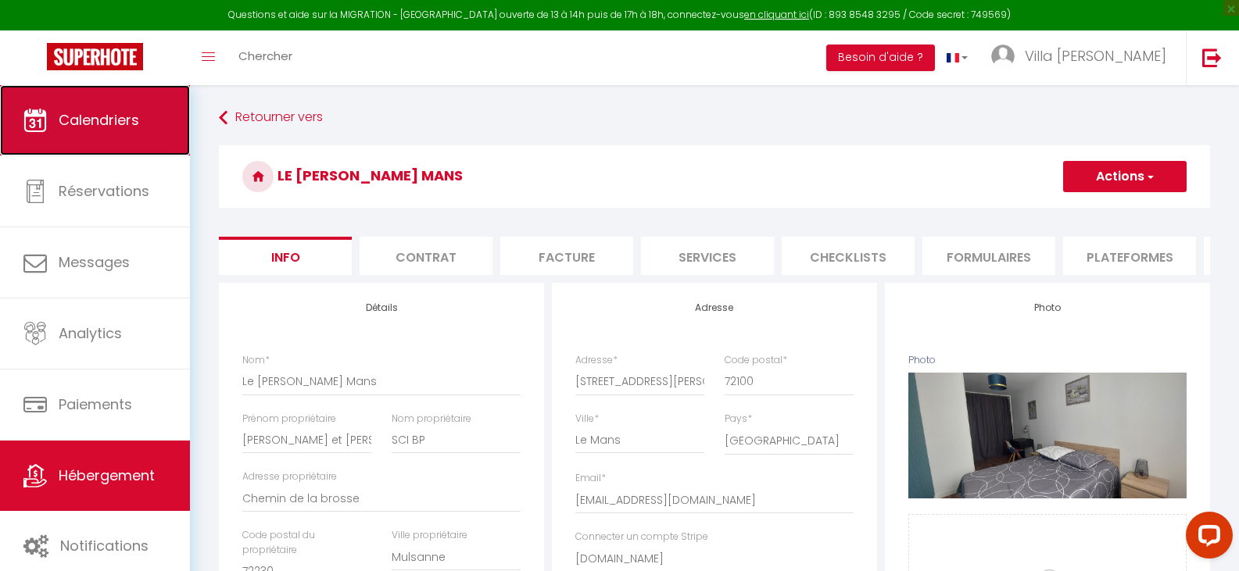
click at [45, 108] on link "Calendriers" at bounding box center [95, 120] width 190 height 70
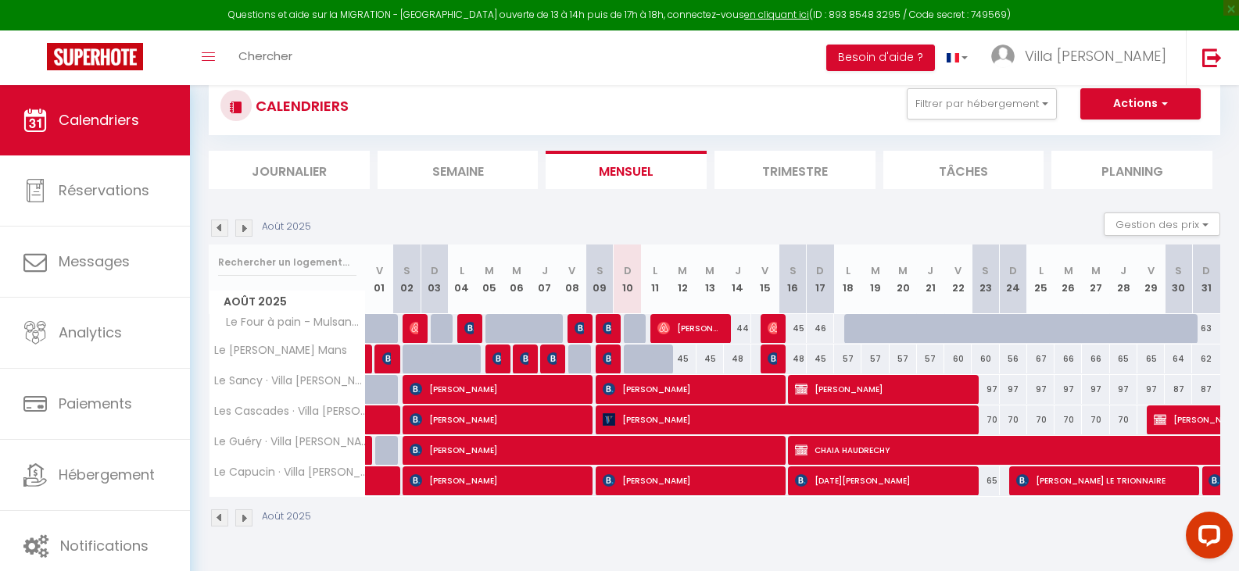
scroll to position [78, 0]
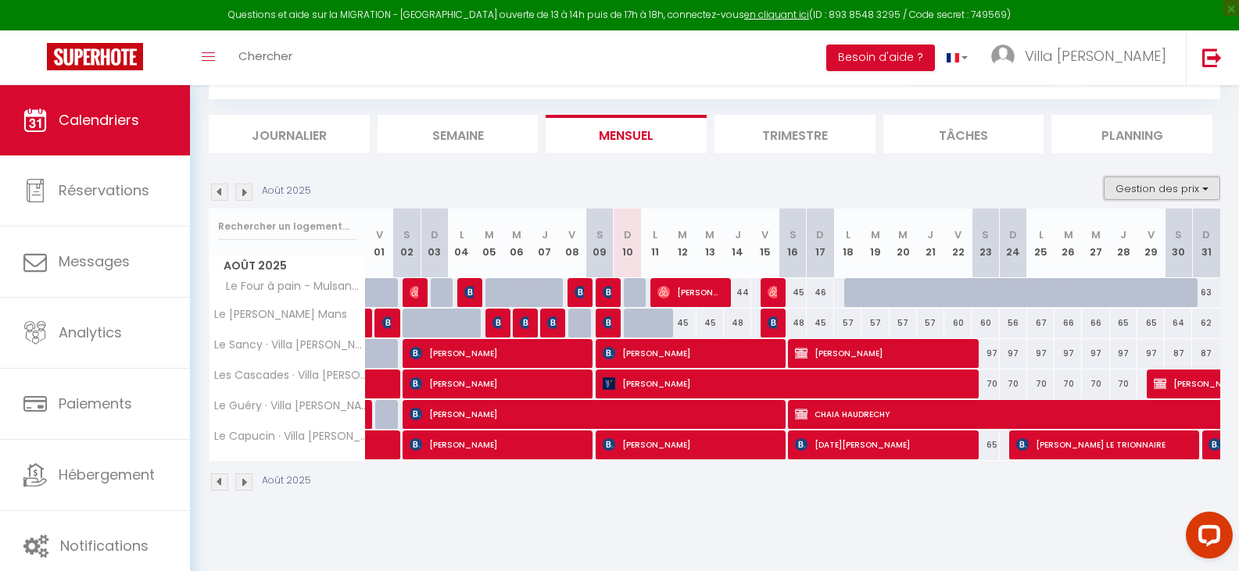
click at [1160, 196] on button "Gestion des prix" at bounding box center [1162, 188] width 116 height 23
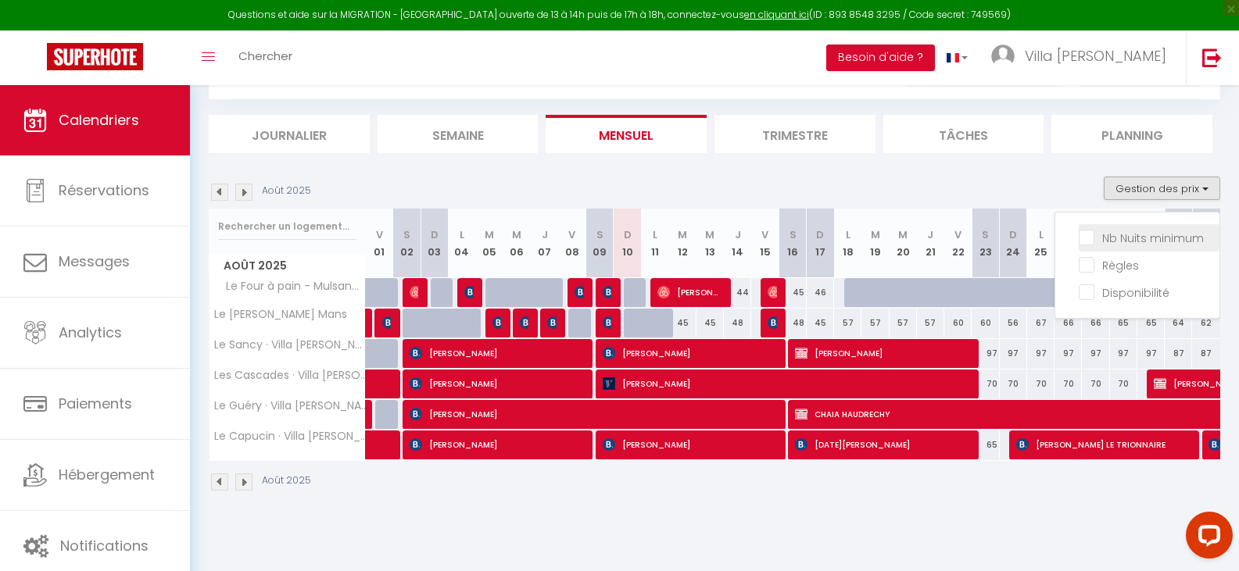
click at [1118, 246] on span "Nb Nuits minimum" at bounding box center [1153, 239] width 102 height 16
click at [1118, 245] on input "Nb Nuits minimum" at bounding box center [1149, 237] width 141 height 16
click at [1120, 246] on th "J 28" at bounding box center [1123, 244] width 27 height 70
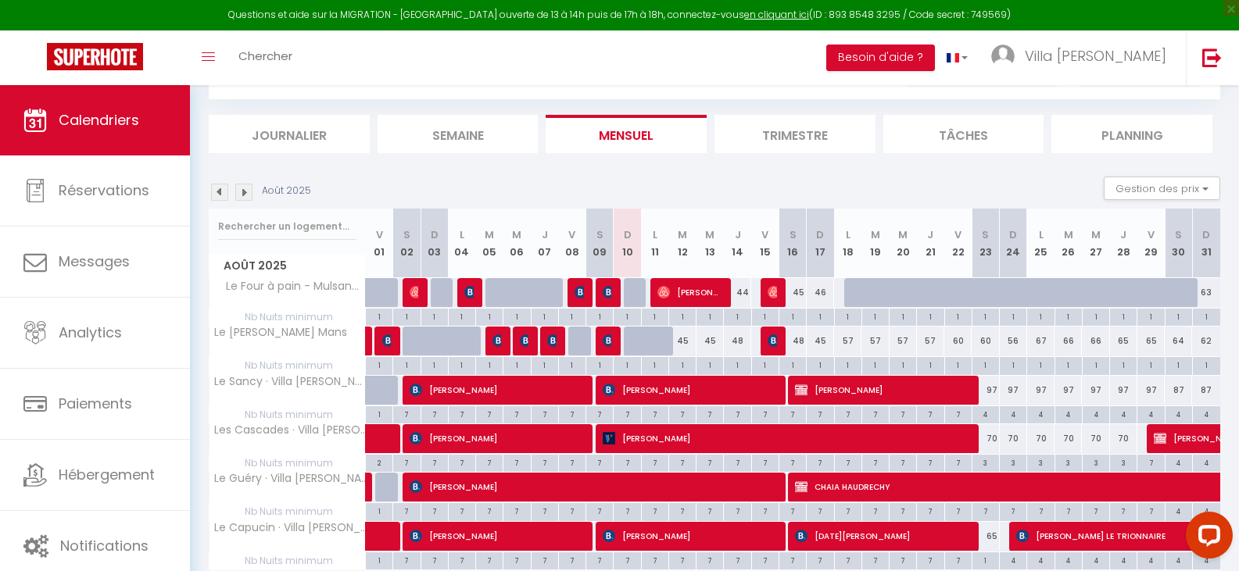
click at [984, 417] on div "4" at bounding box center [985, 413] width 27 height 15
type input "4"
type input "Sam 23 Août 2025"
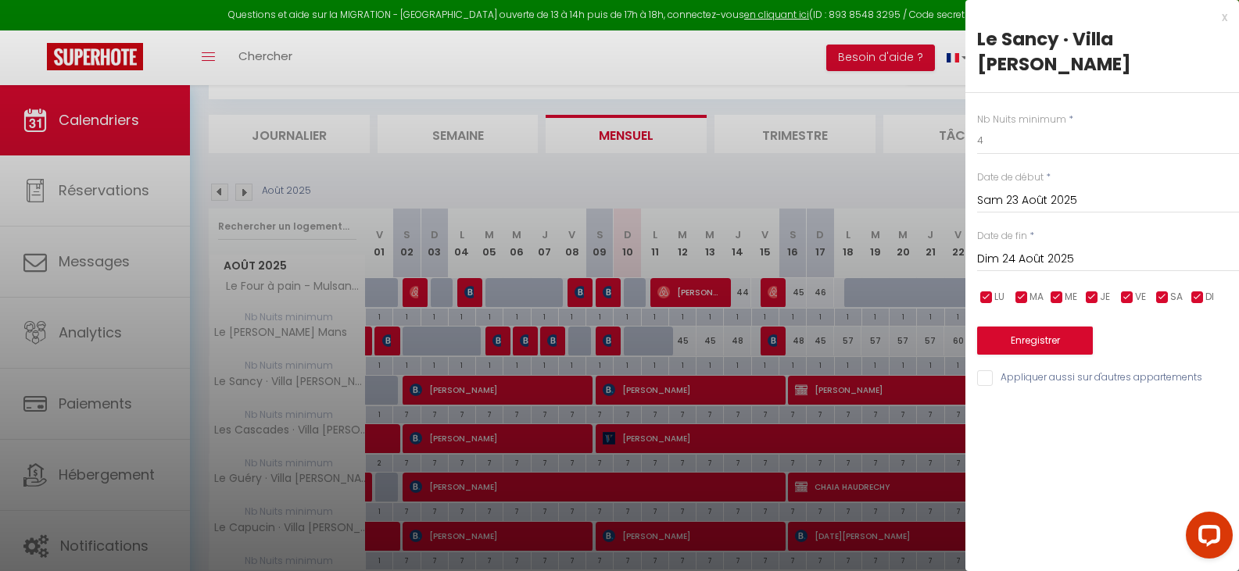
click at [1003, 244] on div "[DATE] < [DATE] > Dim Lun Mar Mer Jeu Ven Sam 1 2 3 4 5 6 7 8 9 10 11 12 13 14 …" at bounding box center [1108, 258] width 262 height 28
click at [1006, 249] on input "Dim 24 Août 2025" at bounding box center [1108, 259] width 262 height 20
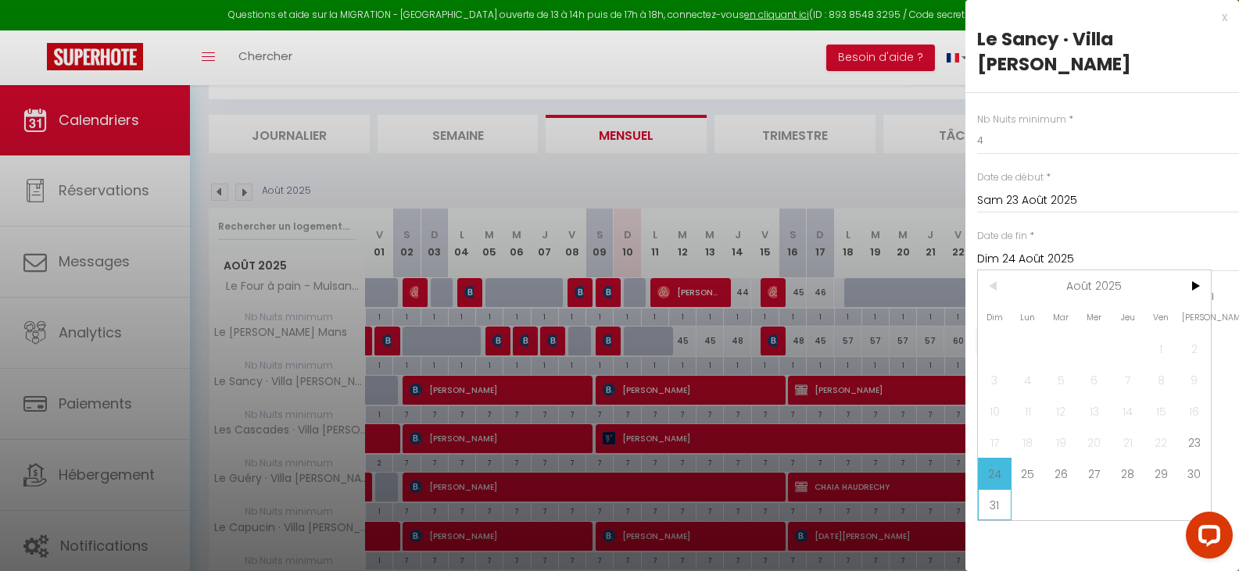
click at [988, 489] on span "31" at bounding box center [995, 504] width 34 height 31
type input "Dim 31 Août 2025"
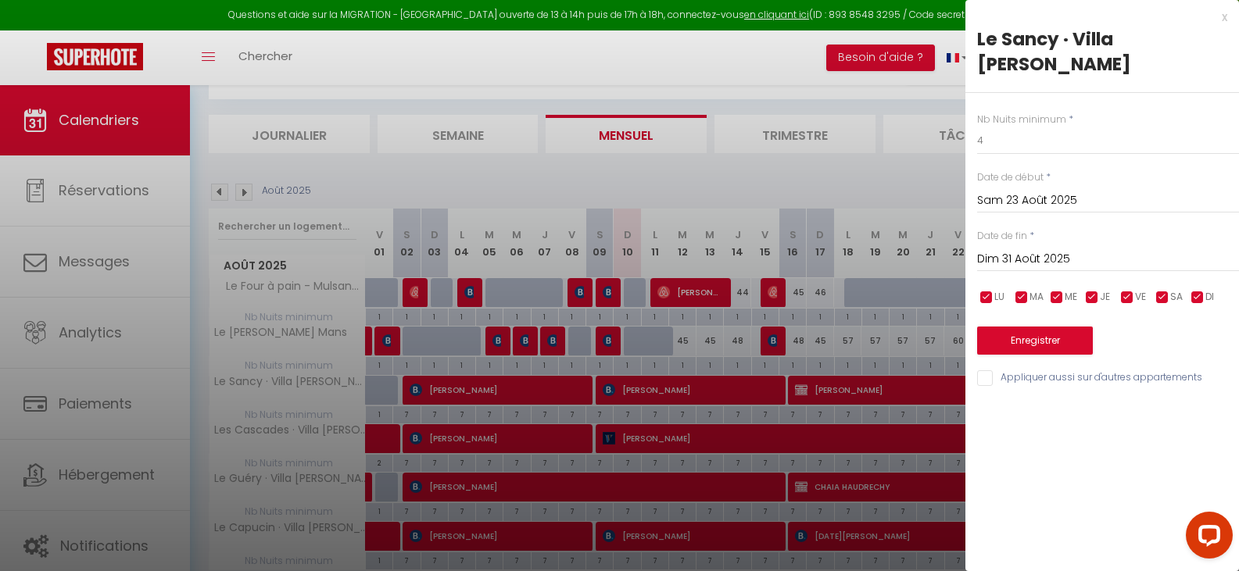
click at [976, 113] on div "Nb Nuits minimum * 4 Date de début * [DATE] < [DATE] > Dim Lun Mar Mer Jeu Ven …" at bounding box center [1102, 240] width 274 height 295
click at [977, 113] on div "Nb Nuits minimum * 4 Date de début * [DATE] < [DATE] > Dim Lun Mar Mer Jeu Ven …" at bounding box center [1102, 240] width 274 height 295
click at [983, 127] on input "4" at bounding box center [1108, 141] width 262 height 28
type input "3"
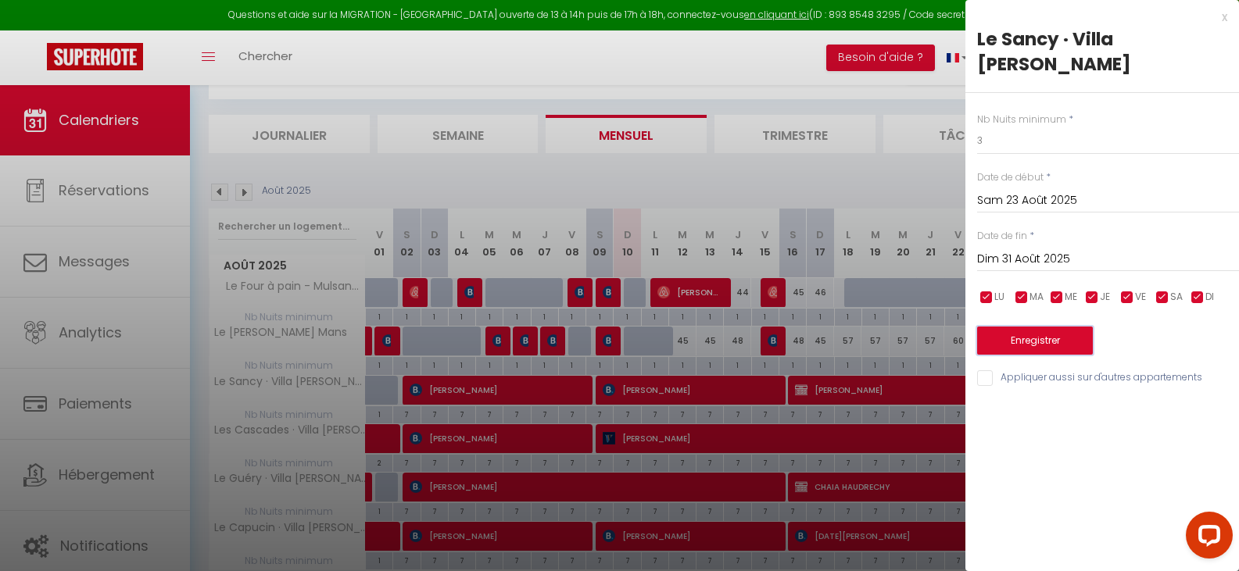
click at [1018, 327] on button "Enregistrer" at bounding box center [1035, 341] width 116 height 28
